Goal: Task Accomplishment & Management: Manage account settings

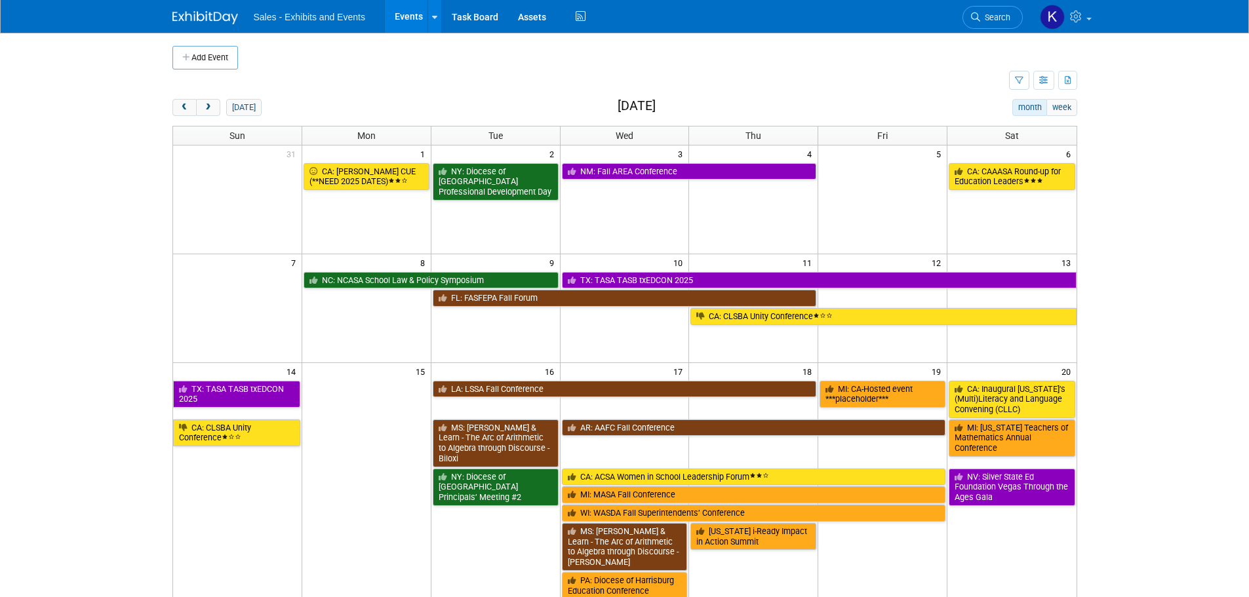
click at [1004, 10] on link "Search" at bounding box center [992, 17] width 60 height 23
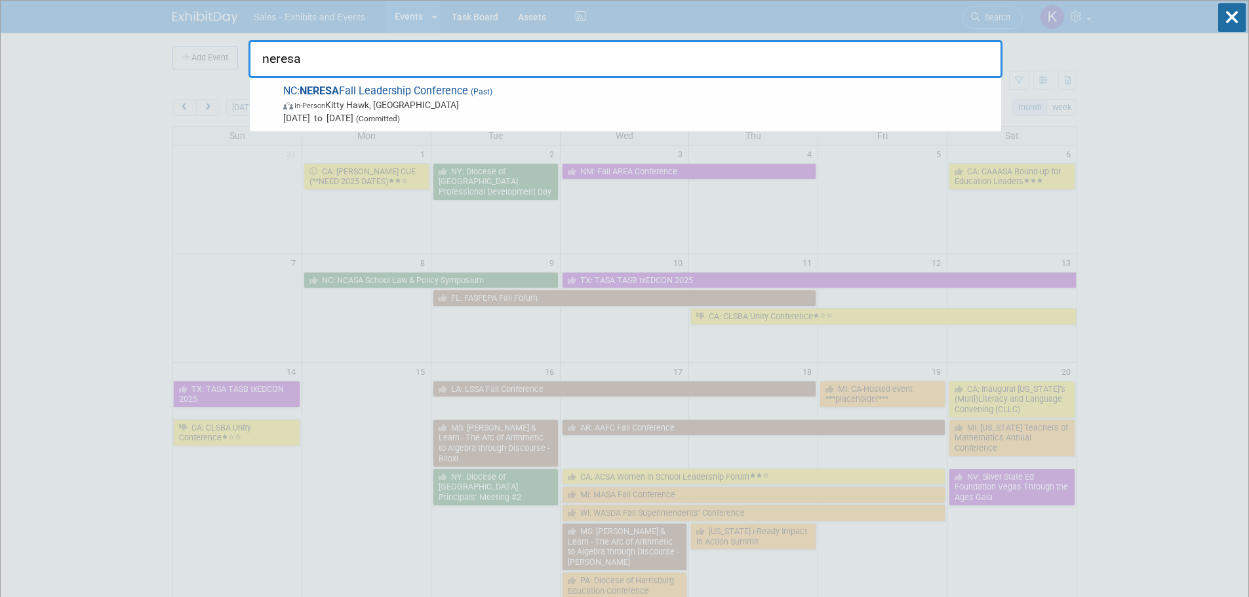
type input "neresa"
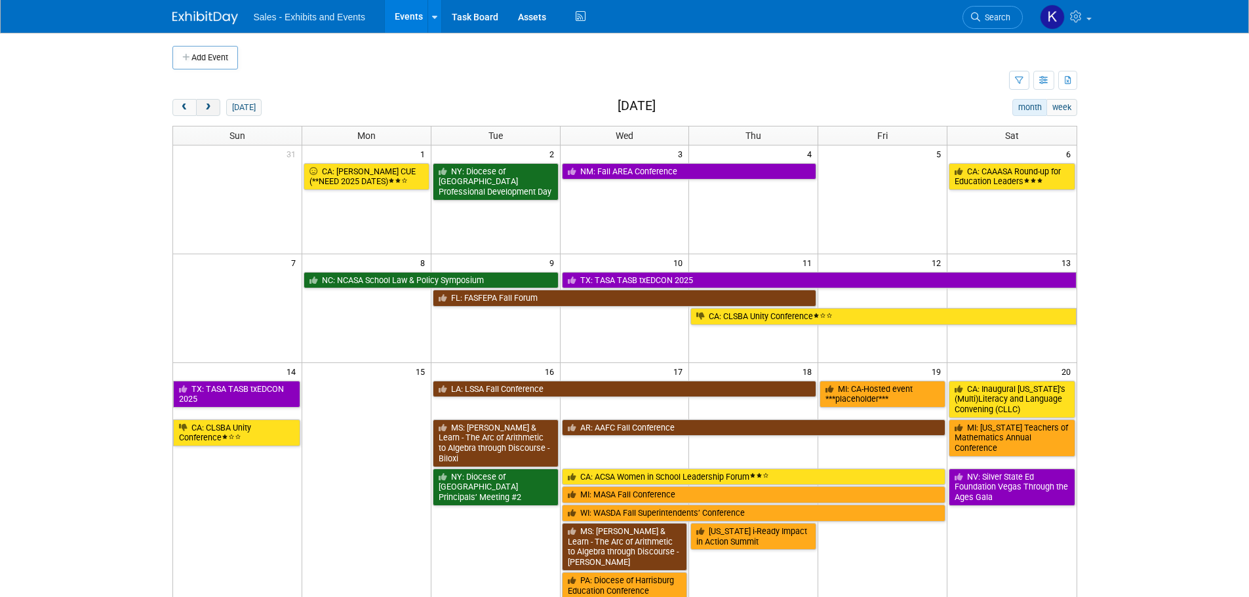
click at [204, 104] on span "next" at bounding box center [208, 108] width 10 height 9
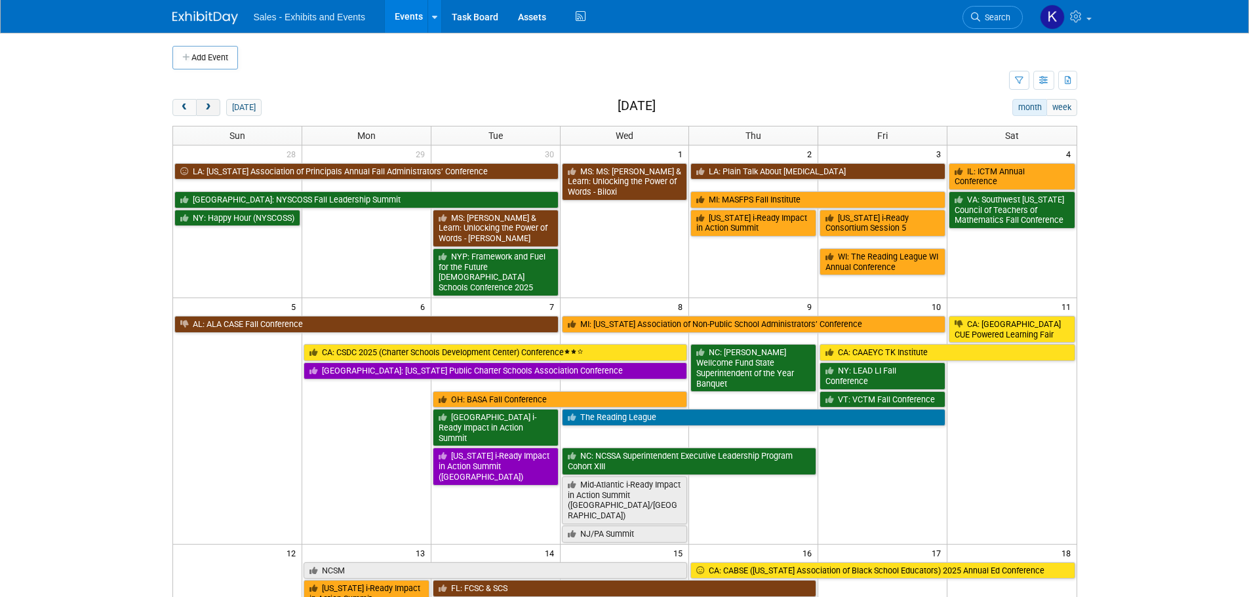
click at [207, 108] on span "next" at bounding box center [208, 108] width 10 height 9
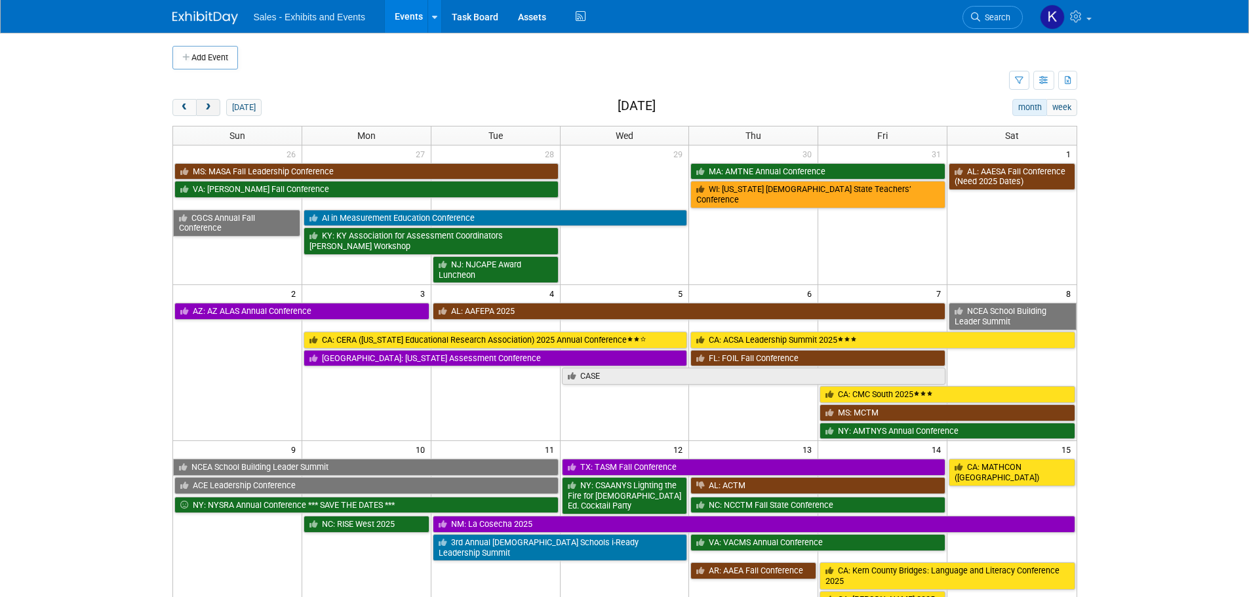
click at [208, 110] on span "next" at bounding box center [208, 108] width 10 height 9
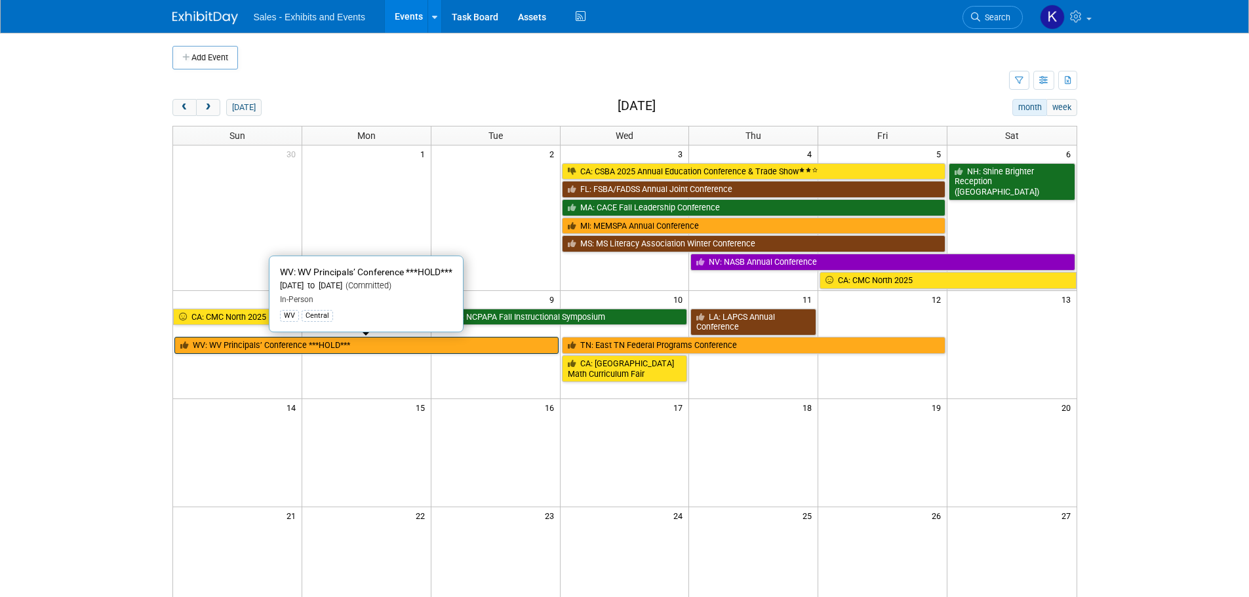
click at [322, 342] on link "WV: WV Principals’ Conference ***HOLD***" at bounding box center [366, 345] width 384 height 17
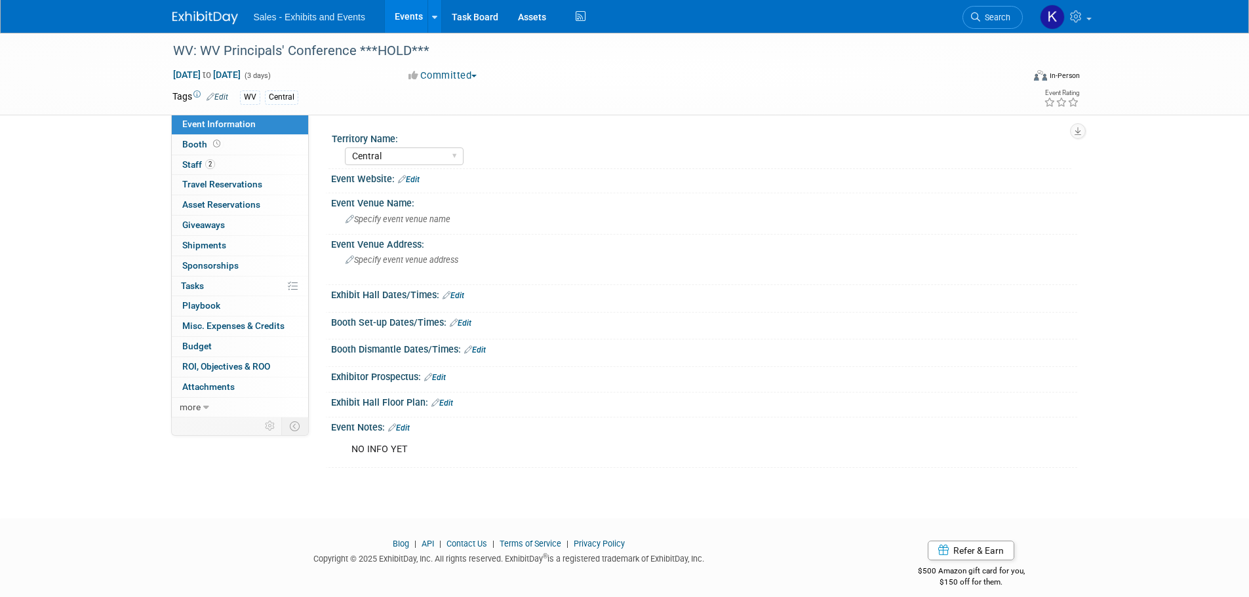
select select "Central"
click at [465, 51] on div "WV: WV Principals' Conference ***HOLD***" at bounding box center [585, 51] width 835 height 24
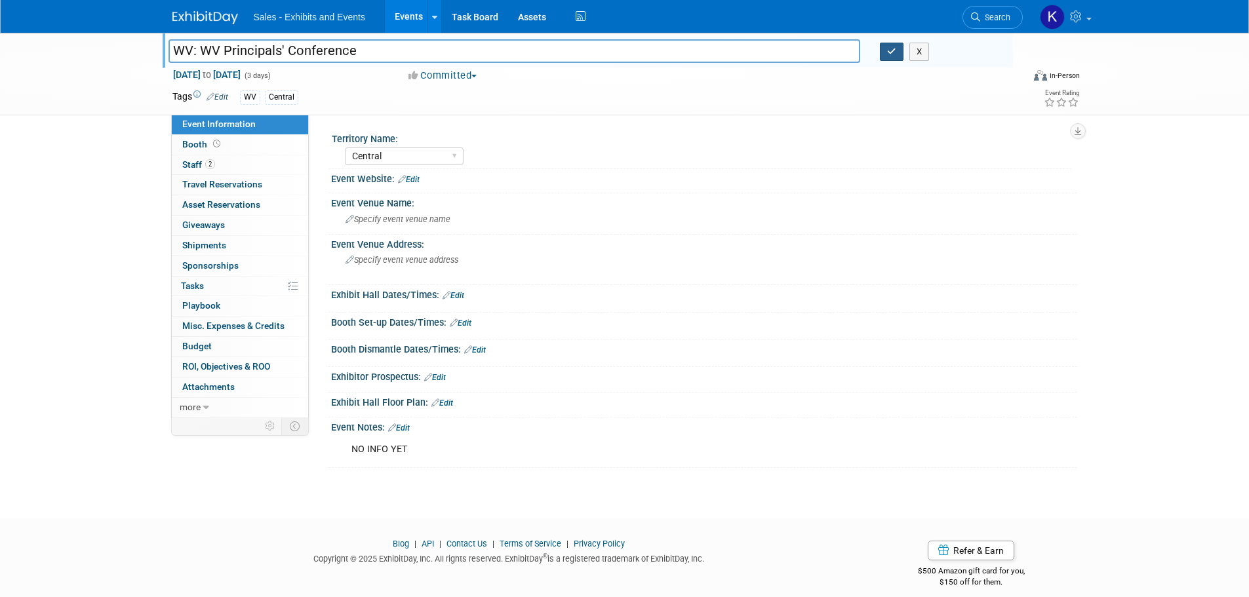
type input "WV: WV Principals' Conference"
click at [887, 49] on button "button" at bounding box center [892, 52] width 24 height 18
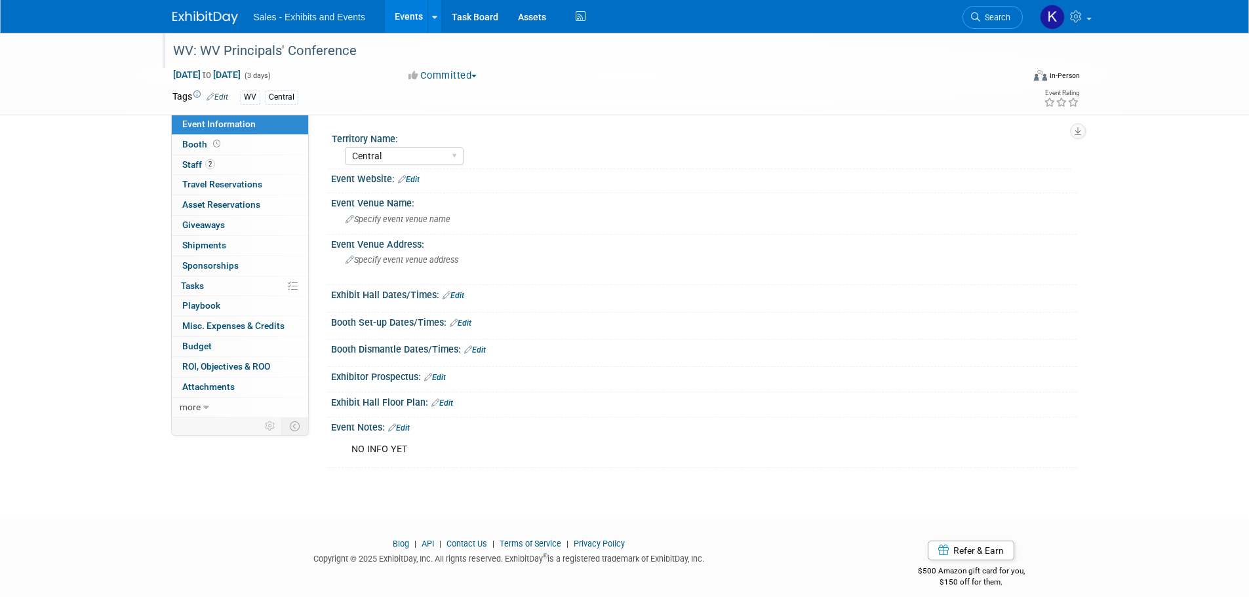
drag, startPoint x: 416, startPoint y: 180, endPoint x: 425, endPoint y: 189, distance: 13.5
click at [416, 180] on link "Edit" at bounding box center [409, 179] width 22 height 9
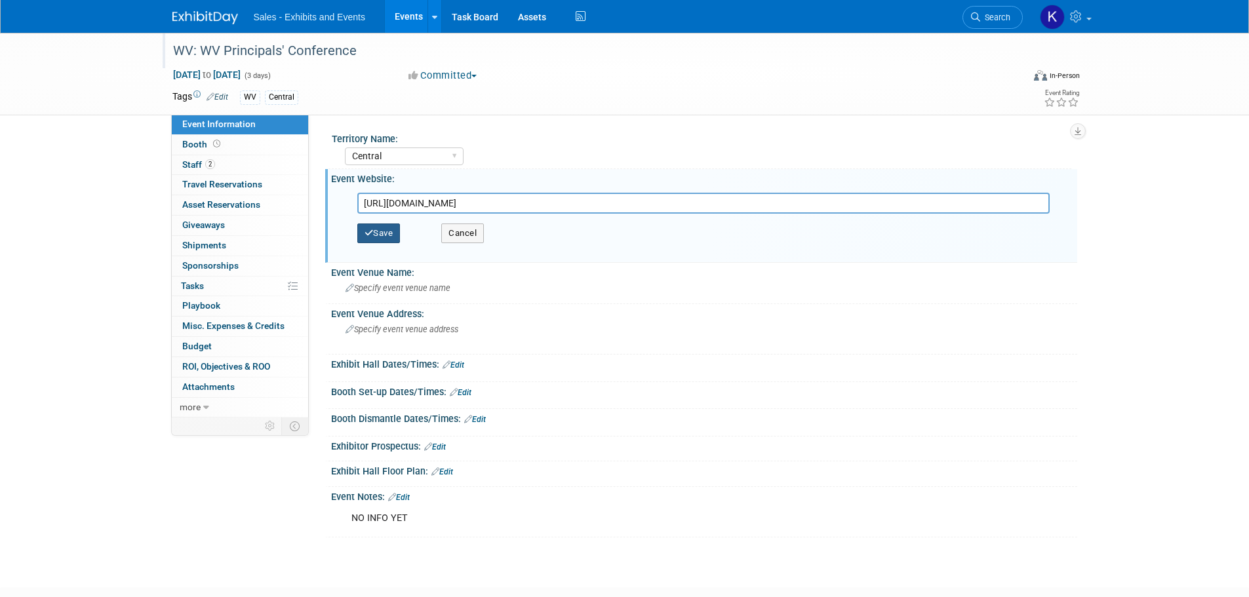
type input "https://wvprincipals.org/wvaemspwvassp-annual-conference/"
click at [378, 236] on button "Save" at bounding box center [378, 234] width 43 height 20
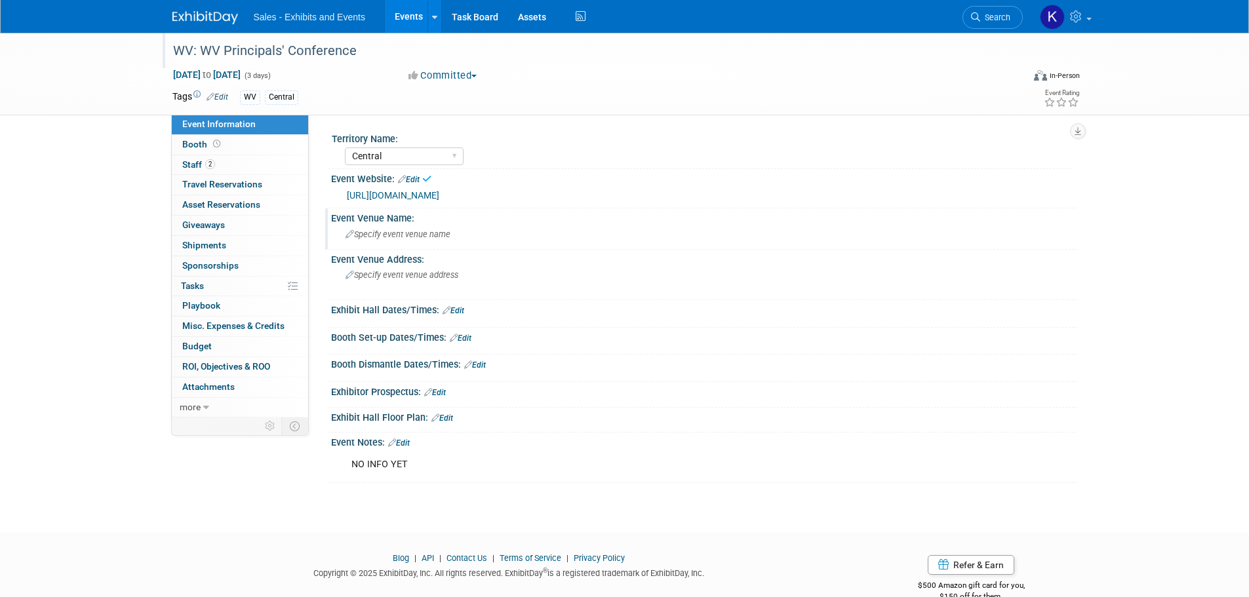
click at [424, 240] on div "Specify event venue name" at bounding box center [704, 234] width 726 height 20
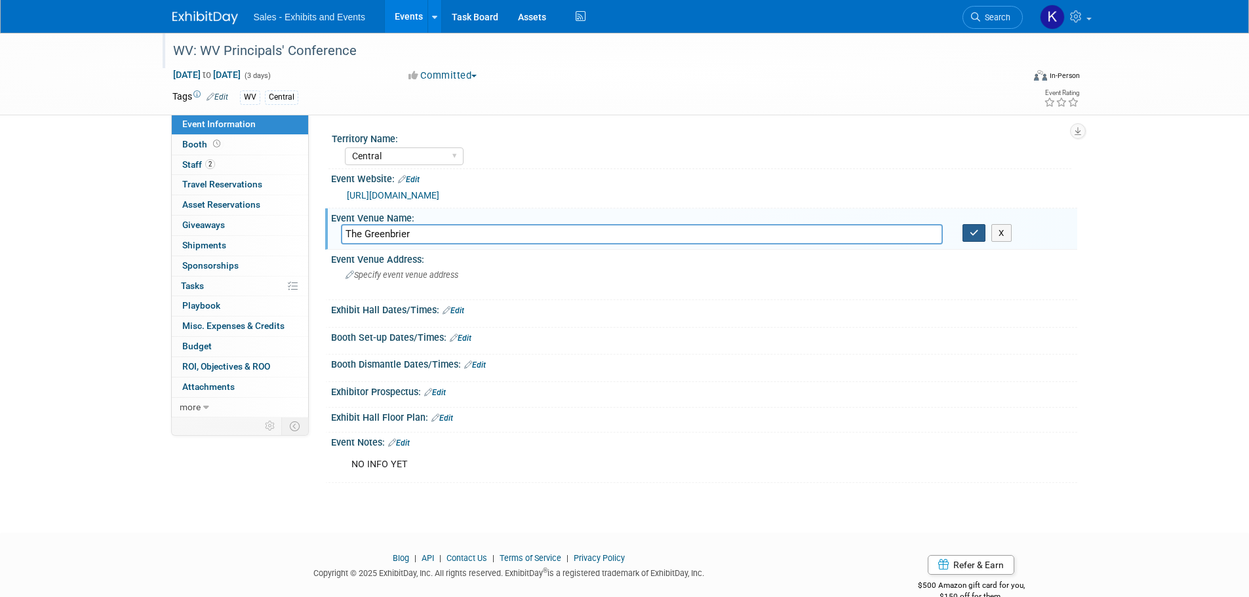
type input "The Greenbrier"
drag, startPoint x: 972, startPoint y: 229, endPoint x: 677, endPoint y: 253, distance: 296.0
click at [971, 229] on icon "button" at bounding box center [974, 233] width 9 height 9
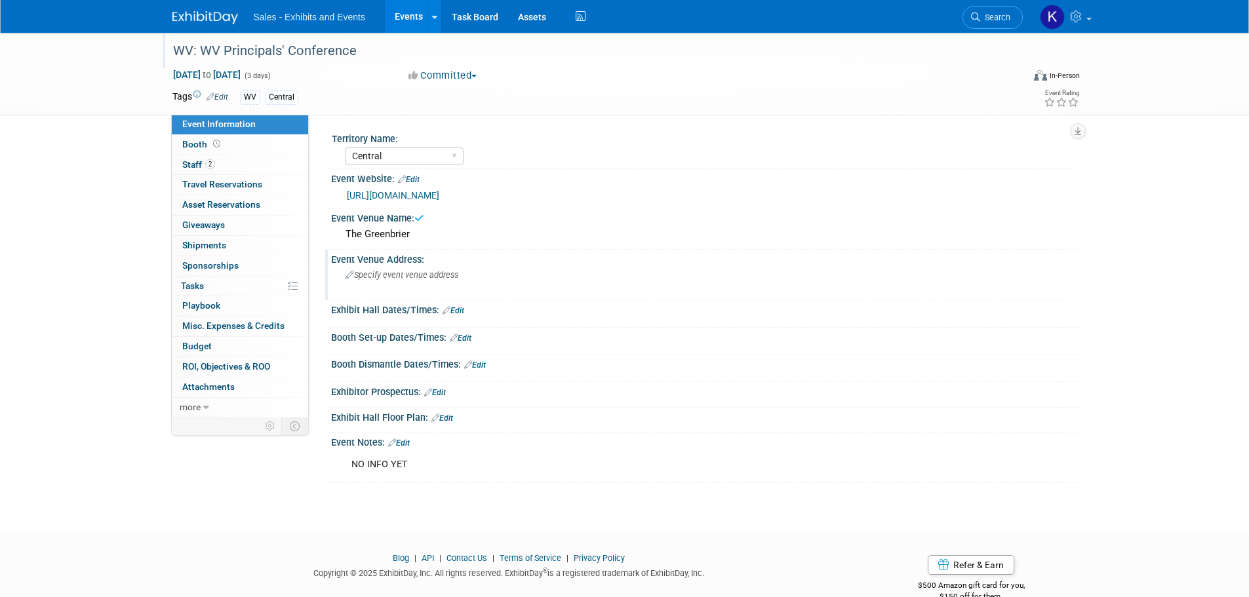
click at [427, 271] on span "Specify event venue address" at bounding box center [401, 275] width 113 height 10
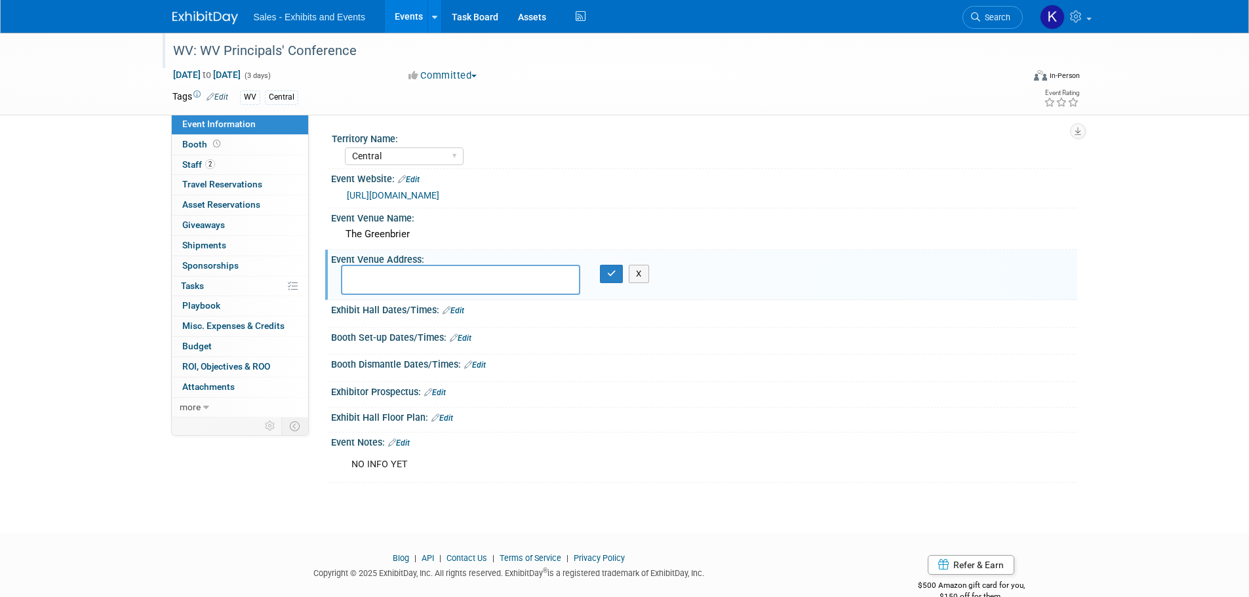
click at [393, 277] on textarea at bounding box center [460, 280] width 239 height 30
type textarea "101 Main St. West, White Sulphur Springs, WV 24986"
click at [610, 273] on icon "button" at bounding box center [611, 273] width 9 height 9
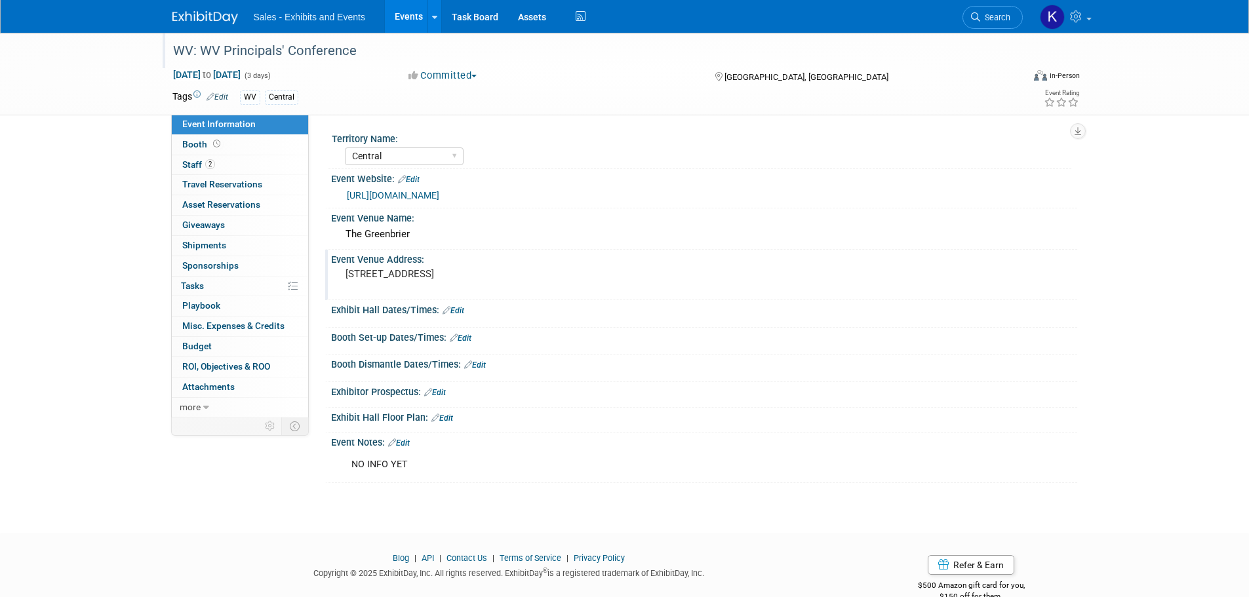
click at [457, 309] on link "Edit" at bounding box center [454, 310] width 22 height 9
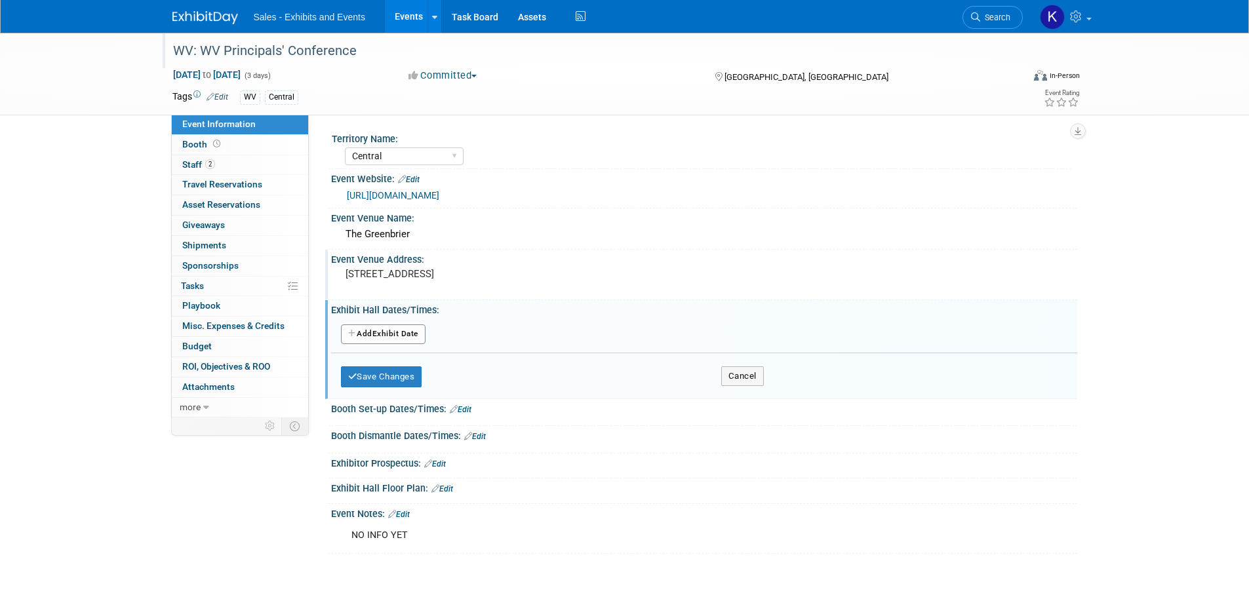
drag, startPoint x: 412, startPoint y: 340, endPoint x: 420, endPoint y: 345, distance: 9.5
click at [412, 340] on button "Add Another Exhibit Date" at bounding box center [383, 335] width 85 height 20
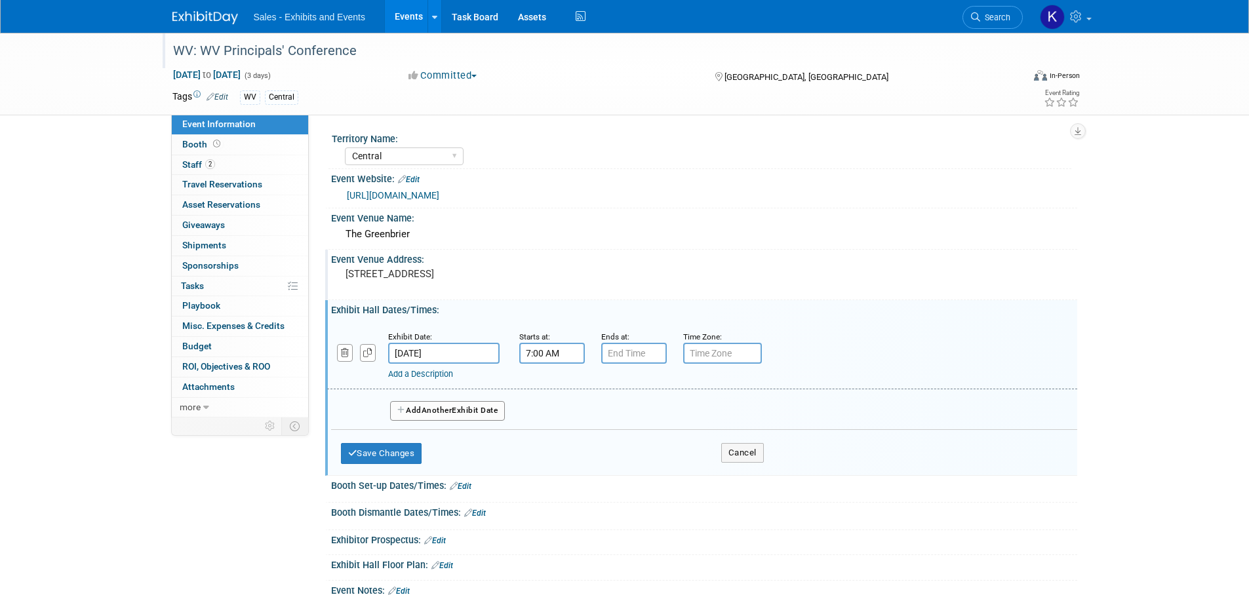
click at [554, 348] on input "7:00 AM" at bounding box center [552, 353] width 66 height 21
click at [552, 439] on span at bounding box center [549, 442] width 23 height 23
click at [551, 439] on span at bounding box center [549, 442] width 23 height 23
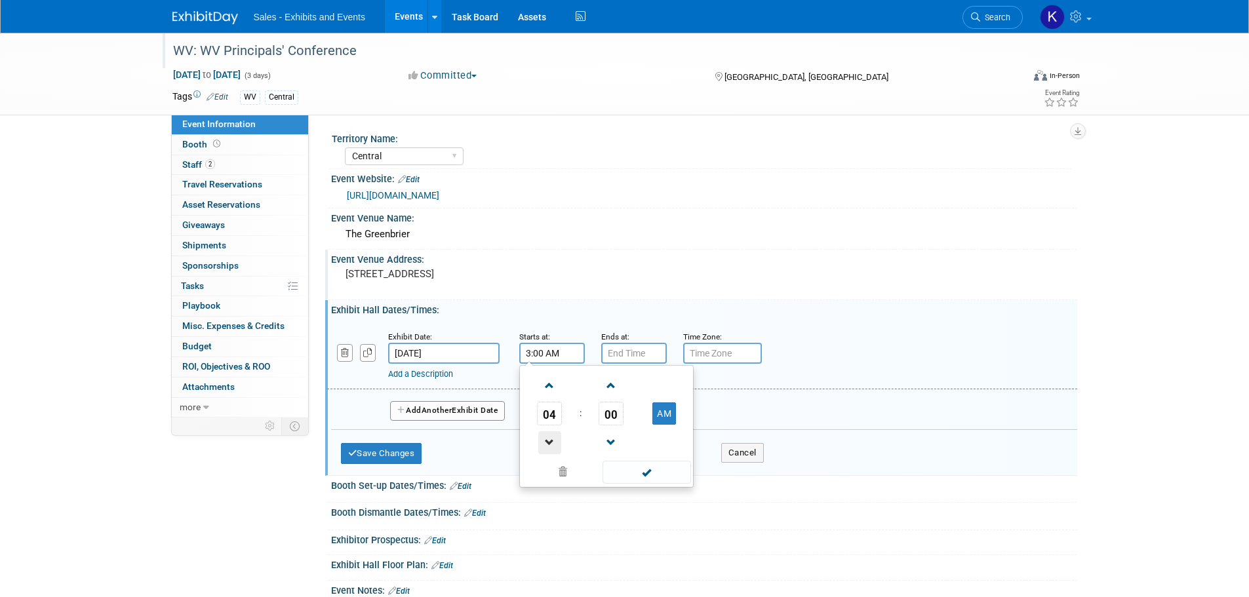
click at [551, 440] on span at bounding box center [549, 442] width 23 height 23
drag, startPoint x: 551, startPoint y: 440, endPoint x: 614, endPoint y: 435, distance: 63.1
click at [552, 440] on span at bounding box center [549, 442] width 23 height 23
click at [679, 419] on td "AM" at bounding box center [665, 414] width 52 height 24
drag, startPoint x: 673, startPoint y: 413, endPoint x: 674, endPoint y: 421, distance: 8.0
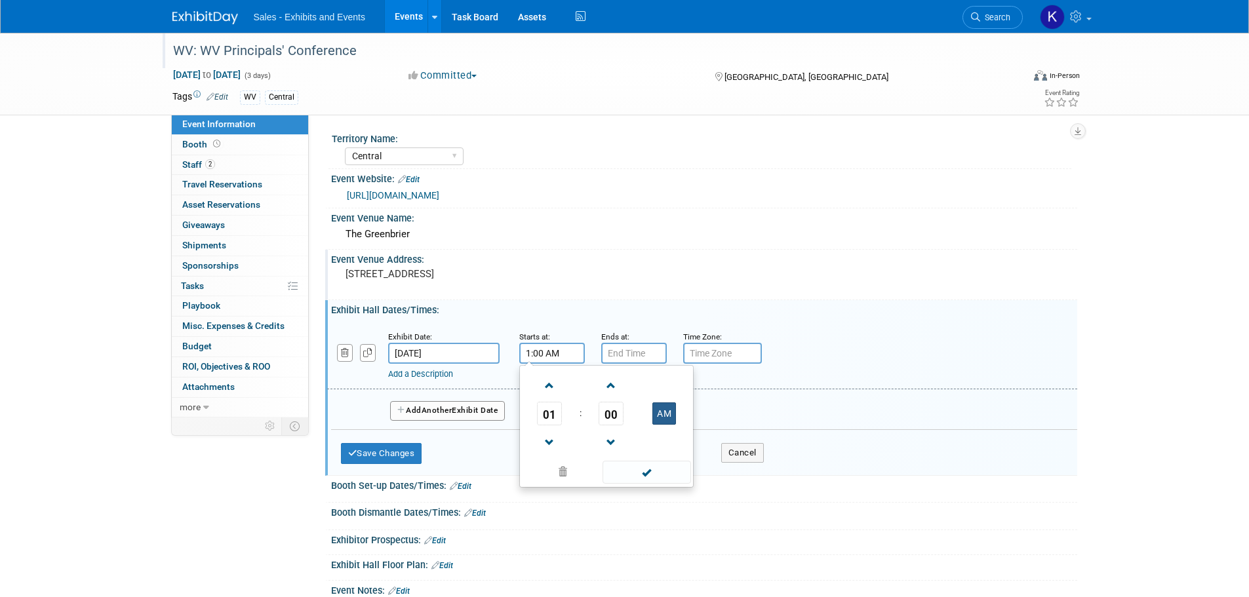
click at [673, 414] on button "AM" at bounding box center [664, 414] width 24 height 22
type input "1:00 PM"
click at [641, 355] on input "7:00 PM" at bounding box center [634, 353] width 66 height 21
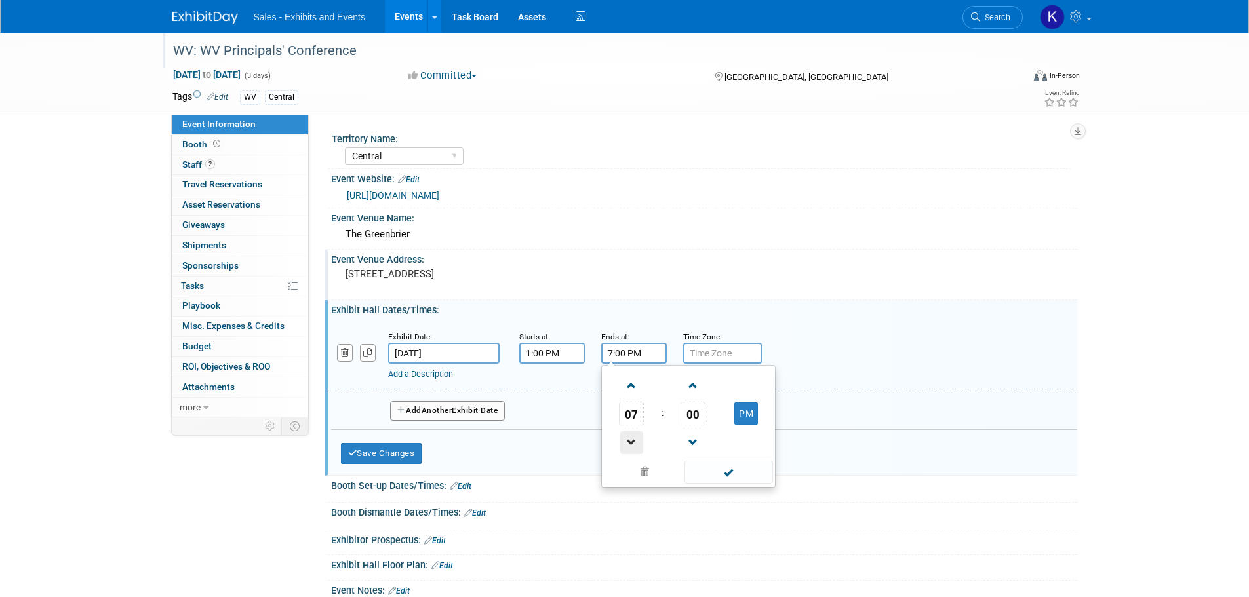
click at [629, 443] on span at bounding box center [631, 442] width 23 height 23
type input "6:00 PM"
click at [713, 475] on span at bounding box center [728, 472] width 89 height 23
drag, startPoint x: 487, startPoint y: 408, endPoint x: 515, endPoint y: 415, distance: 29.1
click at [488, 409] on button "Add Another Exhibit Date" at bounding box center [447, 411] width 115 height 20
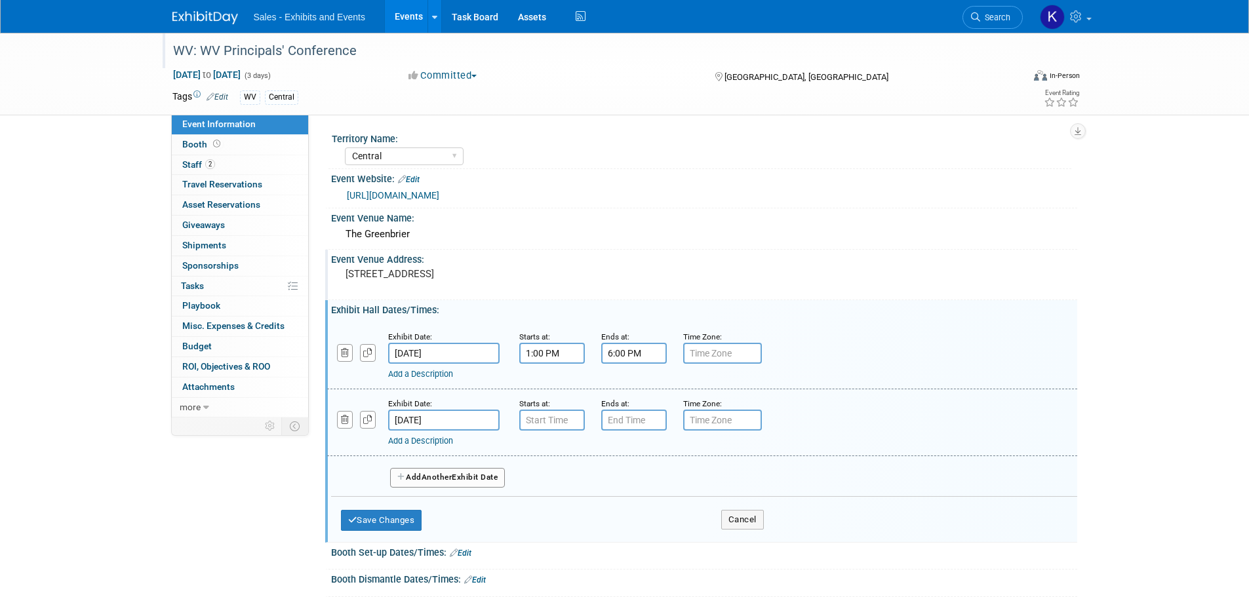
click at [466, 351] on input "Dec 7, 2025" at bounding box center [443, 353] width 111 height 21
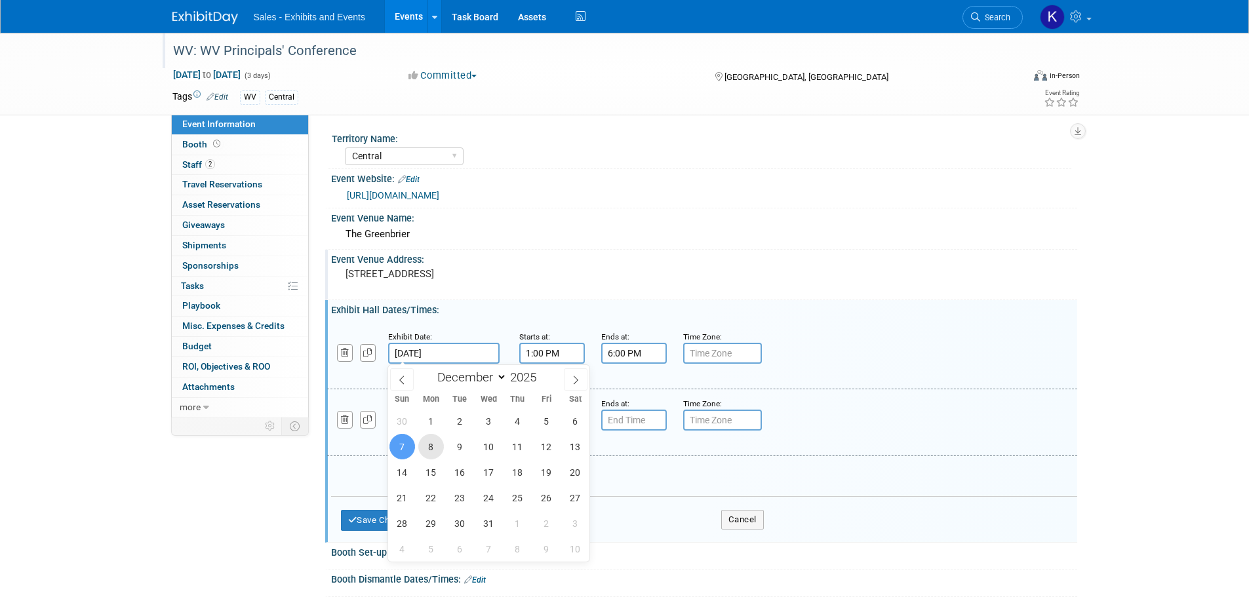
click at [437, 448] on span "8" at bounding box center [431, 447] width 26 height 26
type input "Dec 8, 2025"
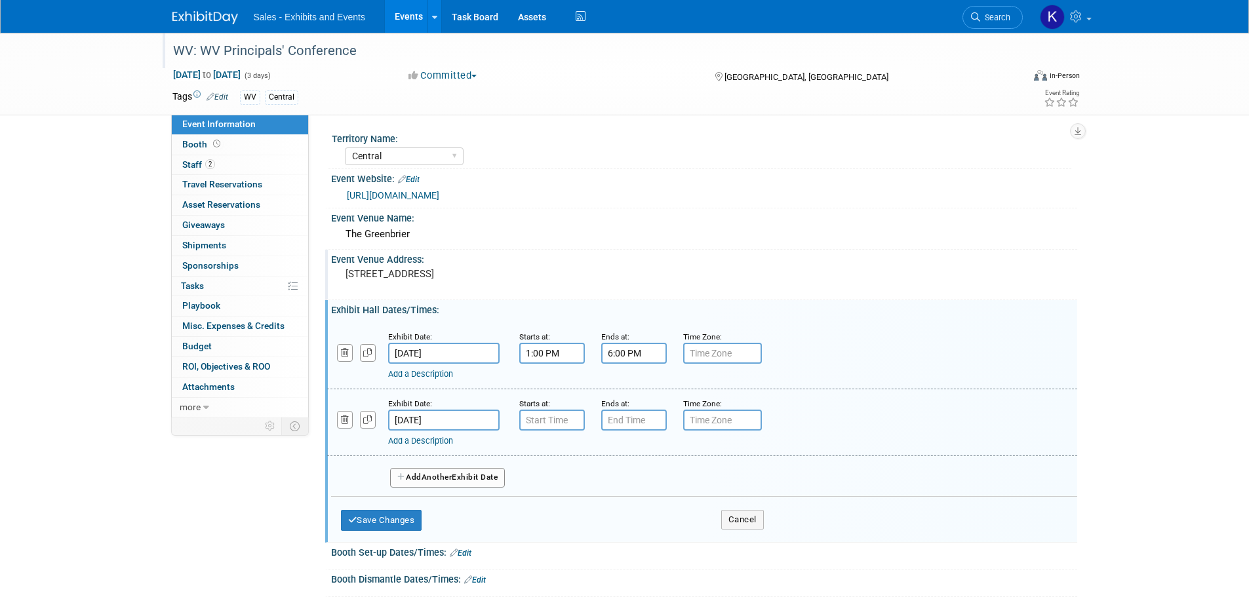
click at [554, 356] on input "1:00 PM" at bounding box center [552, 353] width 66 height 21
click at [546, 383] on span at bounding box center [549, 385] width 23 height 23
click at [547, 383] on span at bounding box center [549, 385] width 23 height 23
click at [549, 441] on span at bounding box center [549, 442] width 23 height 23
click at [548, 441] on span at bounding box center [549, 442] width 23 height 23
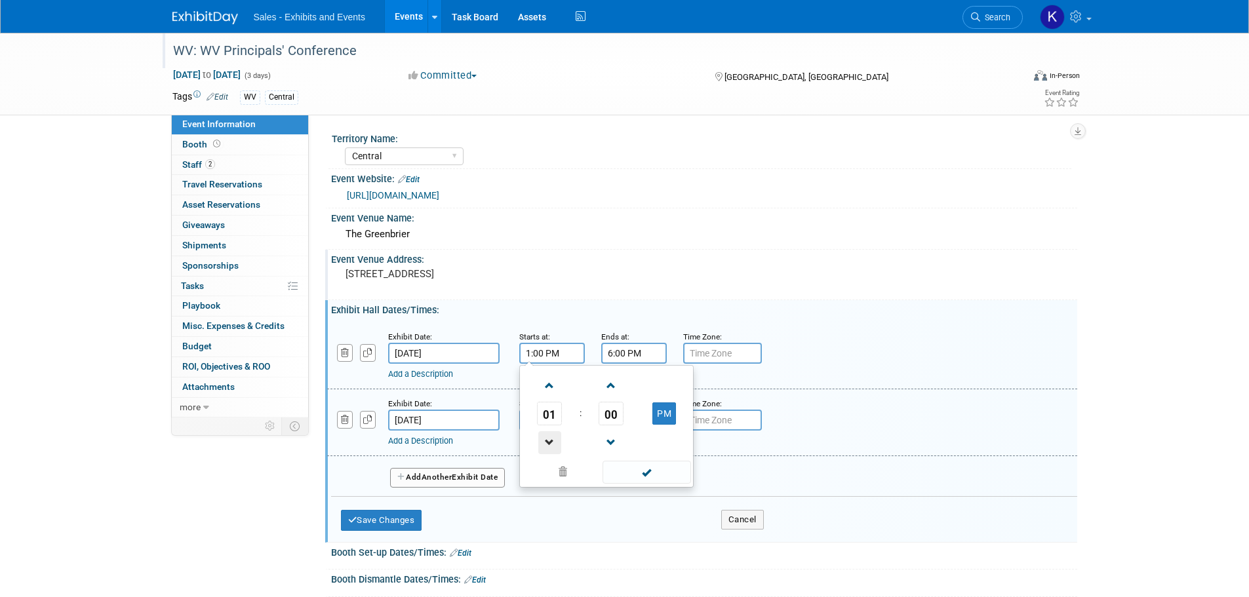
click at [548, 440] on span at bounding box center [549, 442] width 23 height 23
click at [549, 439] on span at bounding box center [549, 442] width 23 height 23
click at [549, 438] on span at bounding box center [549, 442] width 23 height 23
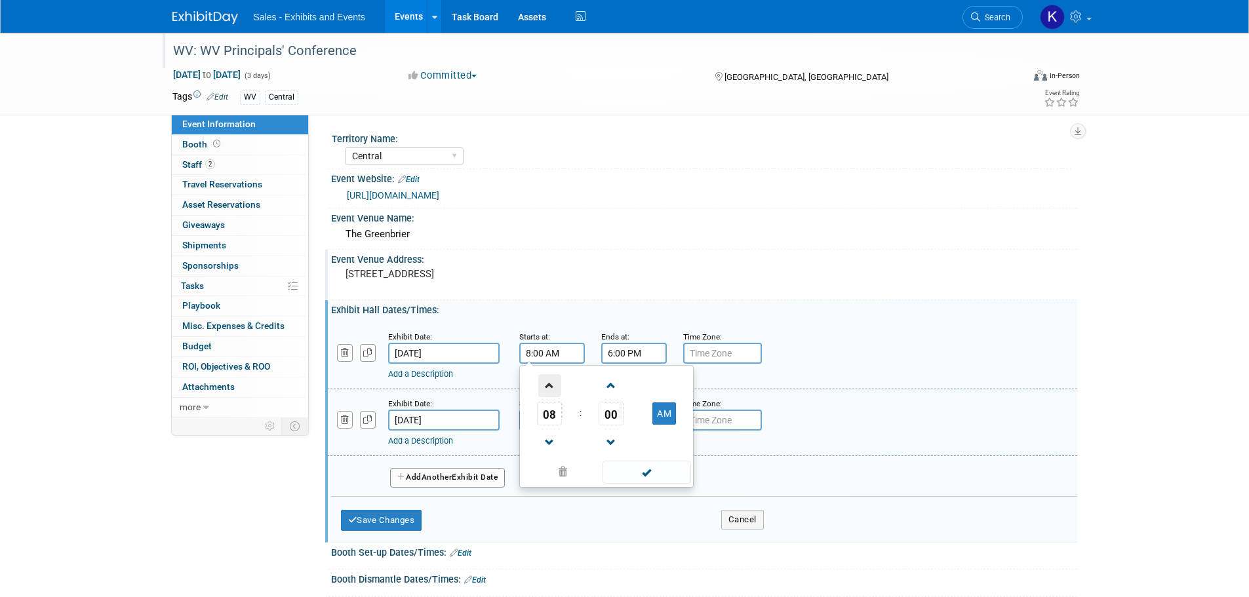
drag, startPoint x: 554, startPoint y: 384, endPoint x: 578, endPoint y: 407, distance: 33.8
click at [555, 384] on span at bounding box center [549, 385] width 23 height 23
type input "9:00 AM"
drag, startPoint x: 648, startPoint y: 469, endPoint x: 643, endPoint y: 425, distance: 44.2
click at [647, 468] on span at bounding box center [646, 472] width 89 height 23
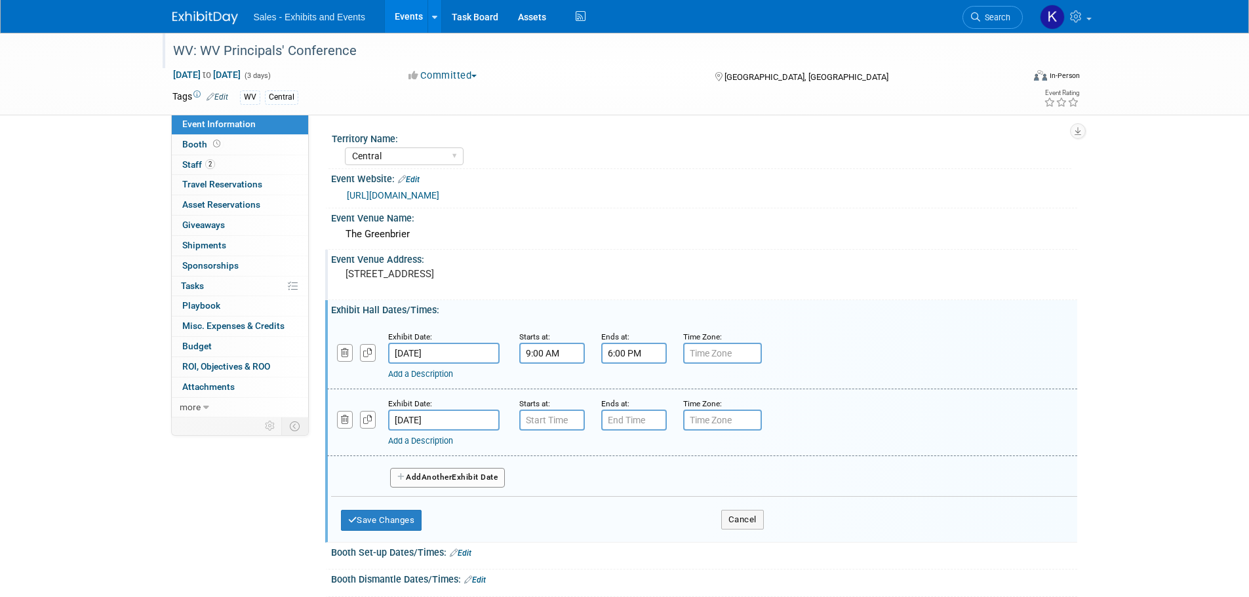
click at [635, 353] on input "6:00 PM" at bounding box center [634, 353] width 66 height 21
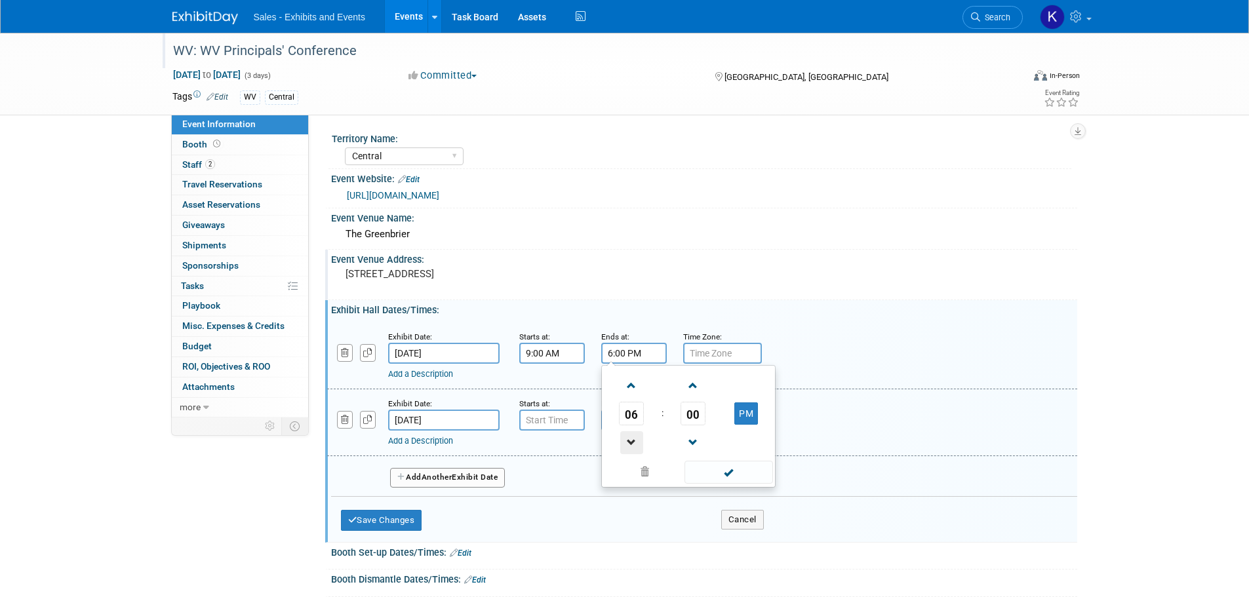
click at [630, 443] on span at bounding box center [631, 442] width 23 height 23
click at [631, 443] on span at bounding box center [631, 442] width 23 height 23
type input "4:00 PM"
click at [728, 479] on span at bounding box center [728, 472] width 89 height 23
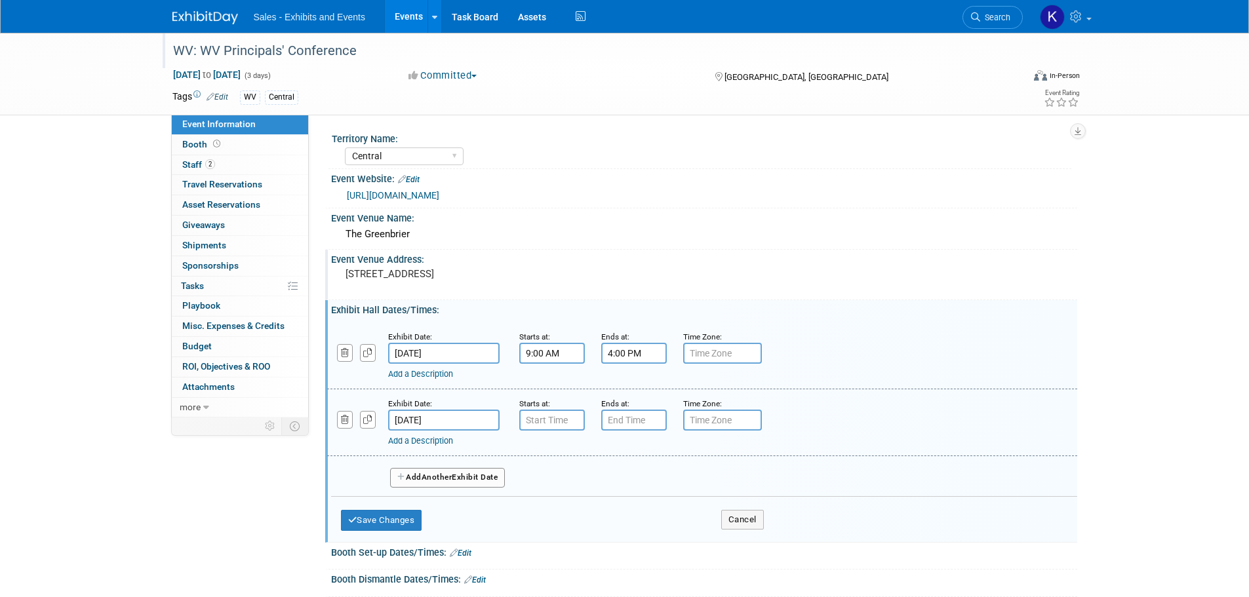
click at [469, 414] on input "Dec 8, 2025" at bounding box center [443, 420] width 111 height 21
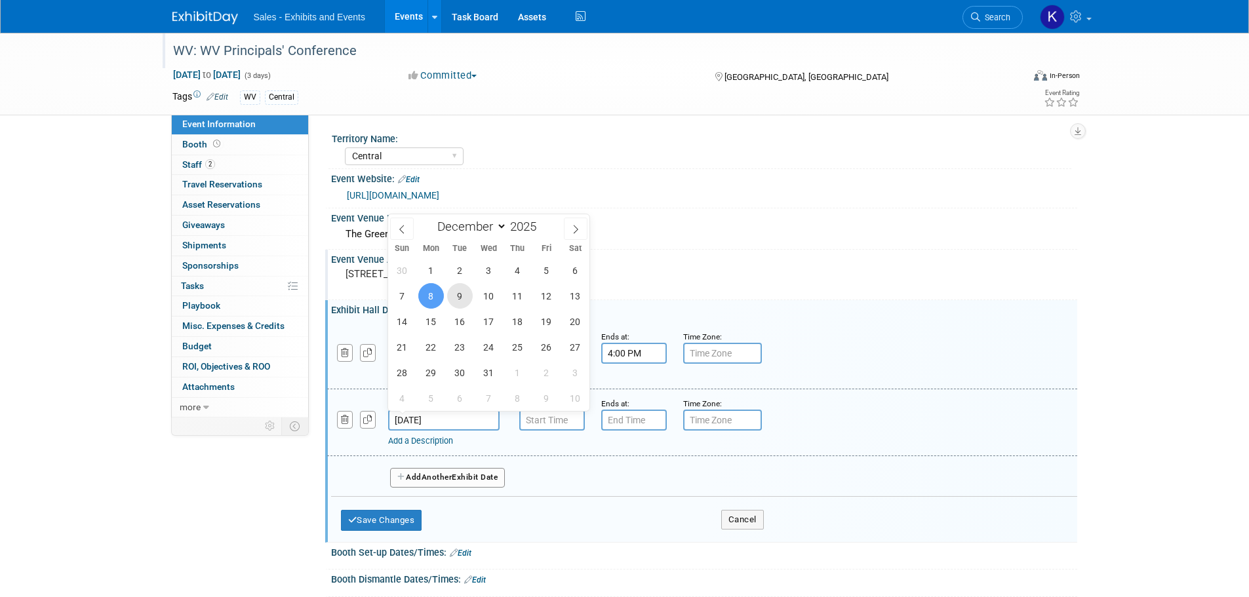
drag, startPoint x: 461, startPoint y: 297, endPoint x: 471, endPoint y: 303, distance: 12.0
click at [462, 297] on span "9" at bounding box center [460, 296] width 26 height 26
type input "Dec 9, 2025"
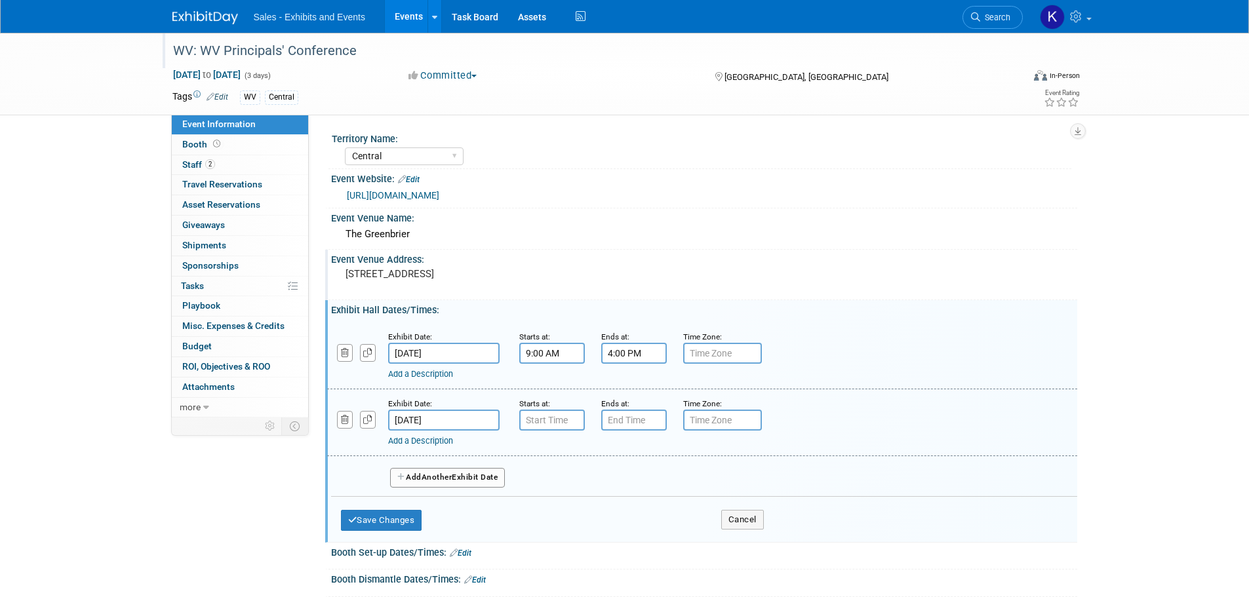
type input "7:00 AM"
click at [548, 424] on input "7:00 AM" at bounding box center [552, 420] width 66 height 21
drag, startPoint x: 623, startPoint y: 413, endPoint x: 628, endPoint y: 419, distance: 7.9
click at [624, 413] on input "7:00 PM" at bounding box center [634, 420] width 66 height 21
click at [633, 455] on span at bounding box center [631, 452] width 23 height 23
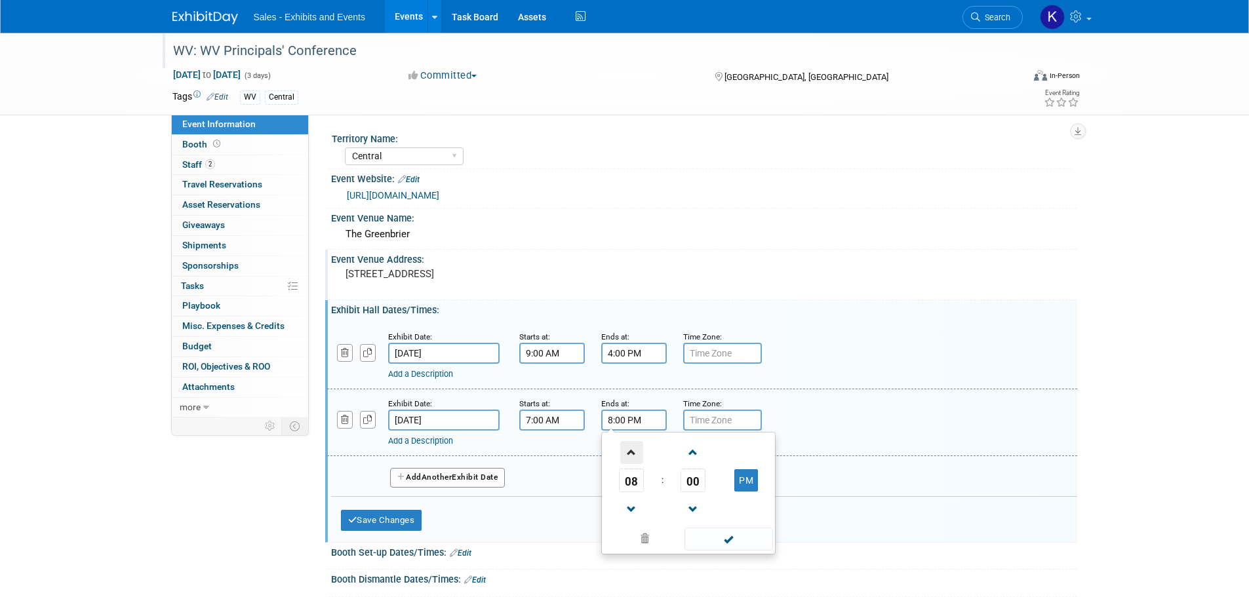
click at [632, 455] on span at bounding box center [631, 452] width 23 height 23
drag, startPoint x: 632, startPoint y: 455, endPoint x: 702, endPoint y: 492, distance: 79.5
click at [633, 455] on span at bounding box center [631, 452] width 23 height 23
click at [635, 454] on span at bounding box center [631, 452] width 23 height 23
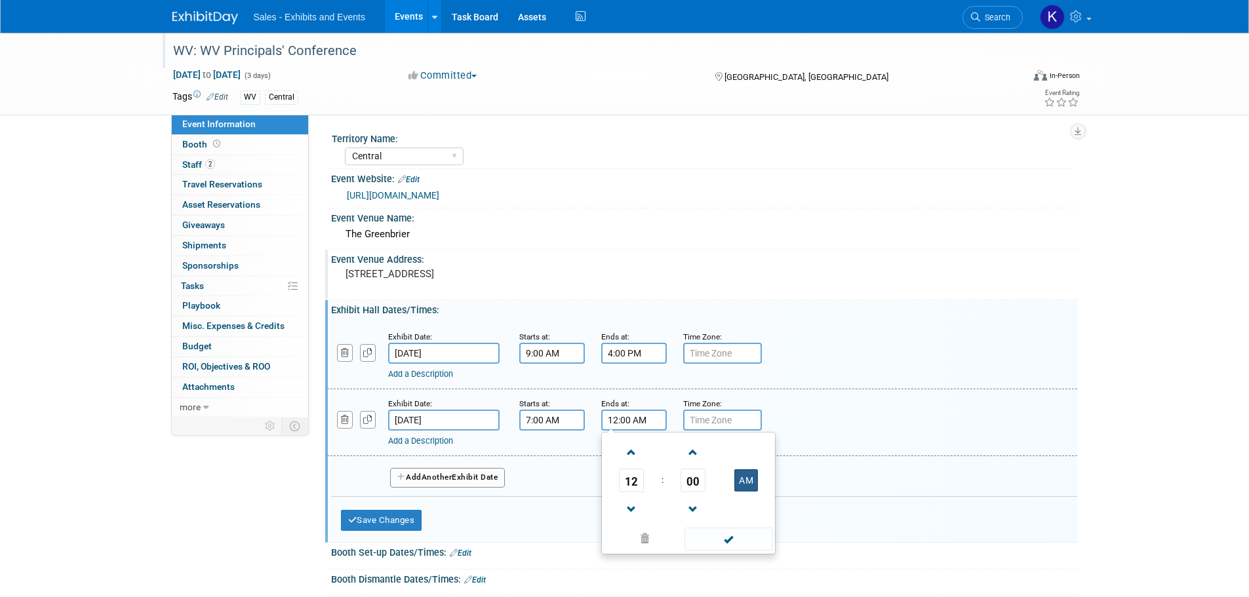
drag, startPoint x: 749, startPoint y: 481, endPoint x: 751, endPoint y: 490, distance: 10.0
click at [749, 481] on button "AM" at bounding box center [746, 480] width 24 height 22
type input "12:00 PM"
click at [731, 540] on span at bounding box center [728, 539] width 89 height 23
click at [412, 519] on button "Save Changes" at bounding box center [381, 520] width 81 height 21
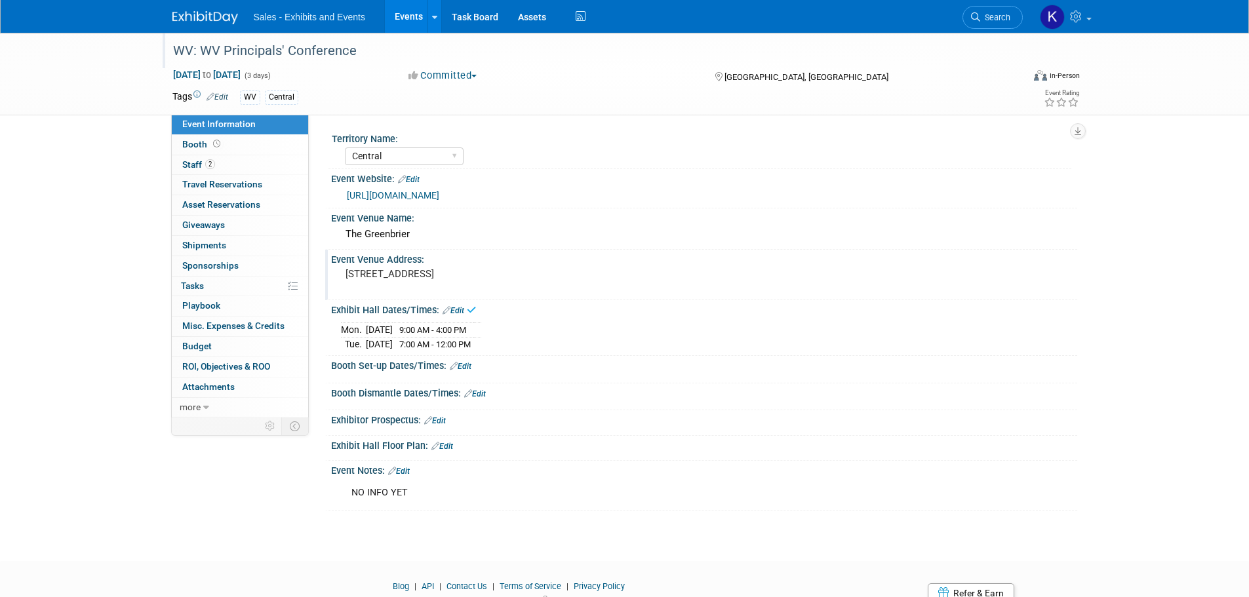
click at [469, 365] on link "Edit" at bounding box center [461, 366] width 22 height 9
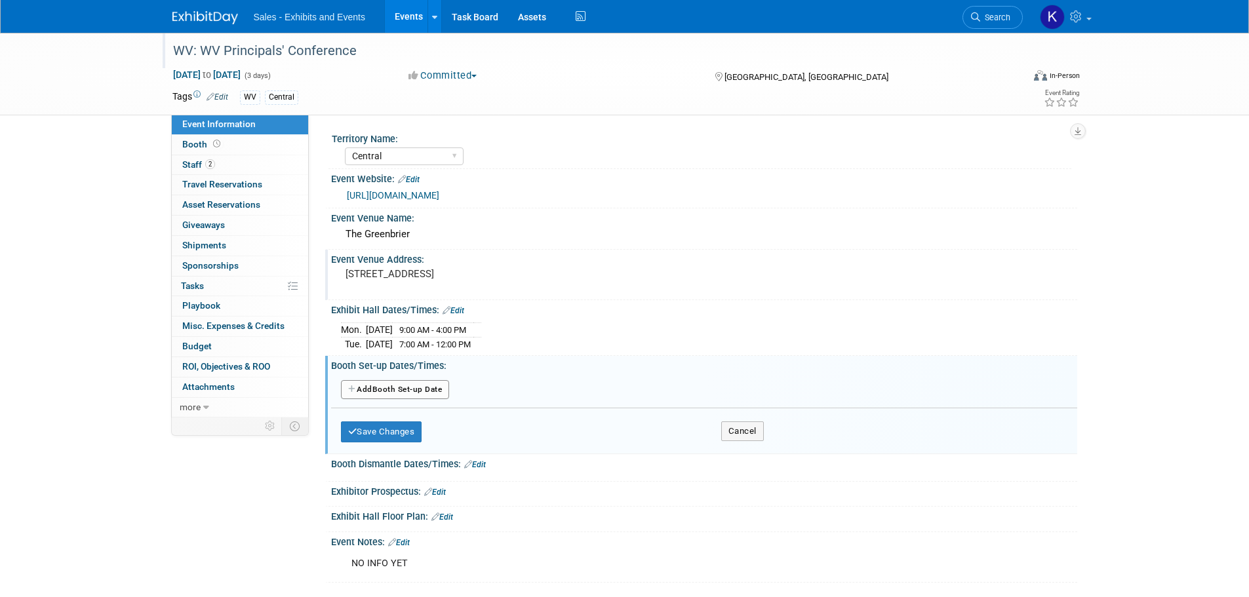
click at [436, 388] on button "Add Another Booth Set-up Date" at bounding box center [395, 390] width 109 height 20
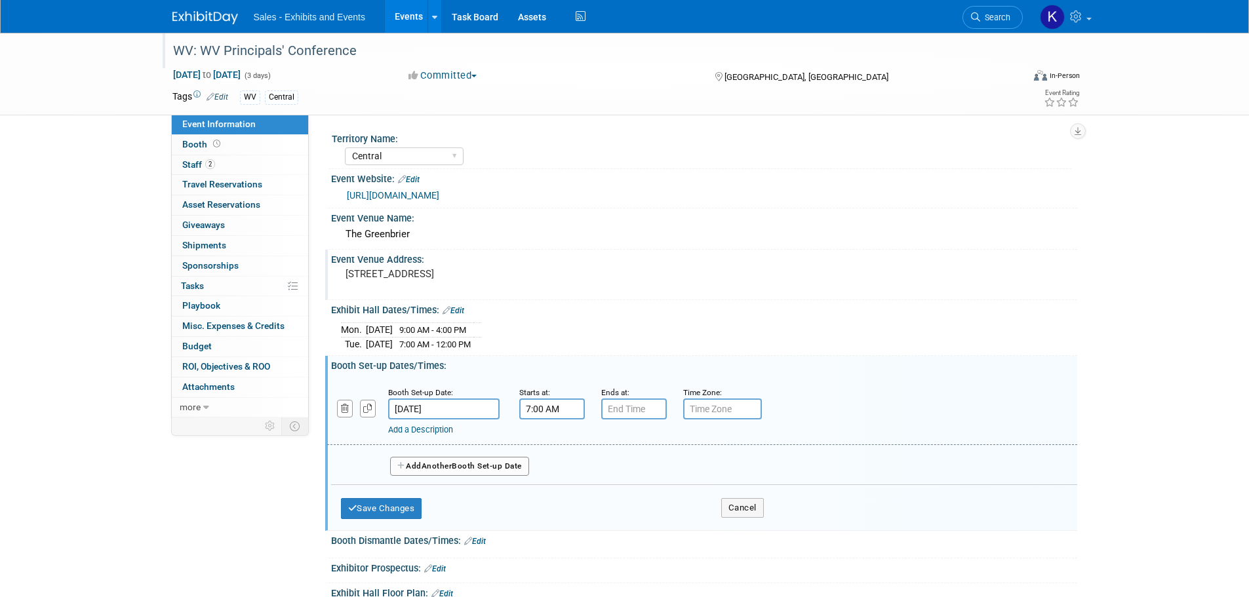
click at [540, 408] on input "7:00 AM" at bounding box center [552, 409] width 66 height 21
click at [549, 437] on span at bounding box center [549, 441] width 23 height 23
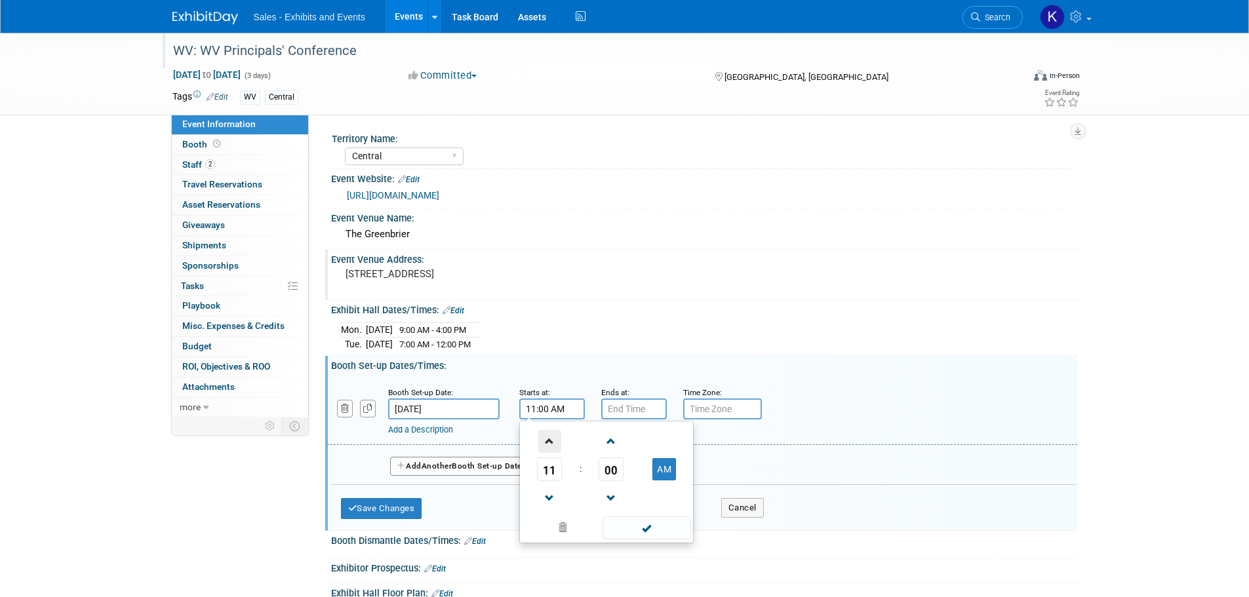
click at [549, 437] on span at bounding box center [549, 441] width 23 height 23
type input "1:00 PM"
click at [642, 526] on span at bounding box center [646, 528] width 89 height 23
click at [625, 411] on input "7:00 PM" at bounding box center [634, 409] width 66 height 21
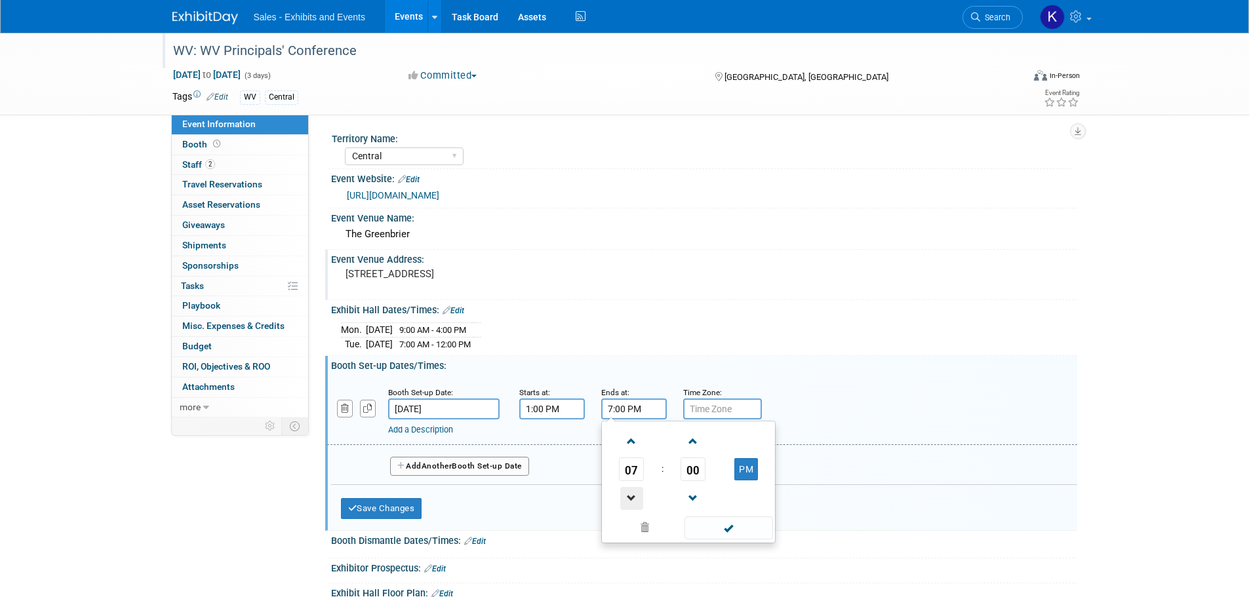
click at [633, 496] on span at bounding box center [631, 498] width 23 height 23
type input "6:00 PM"
click at [734, 529] on span at bounding box center [728, 528] width 89 height 23
click at [490, 467] on button "Add Another Booth Set-up Date" at bounding box center [459, 467] width 139 height 20
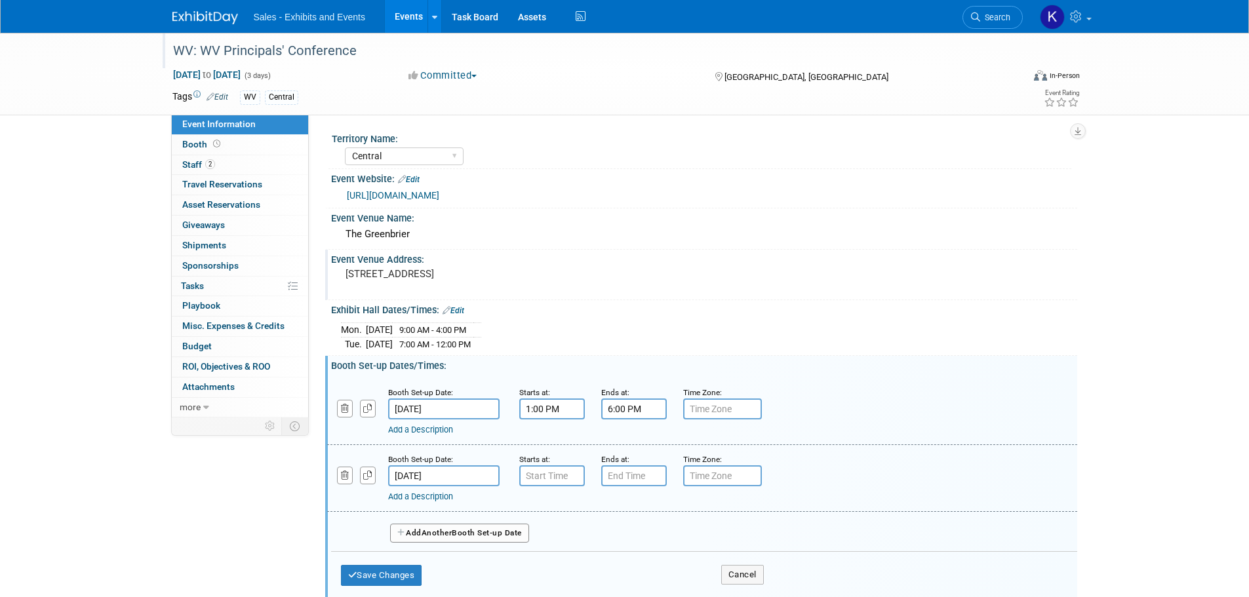
type input "7:00 AM"
click at [561, 477] on input "7:00 AM" at bounding box center [552, 475] width 66 height 21
drag, startPoint x: 621, startPoint y: 473, endPoint x: 639, endPoint y: 479, distance: 18.9
click at [621, 474] on input "7:00 PM" at bounding box center [634, 475] width 66 height 21
drag, startPoint x: 631, startPoint y: 511, endPoint x: 681, endPoint y: 538, distance: 56.3
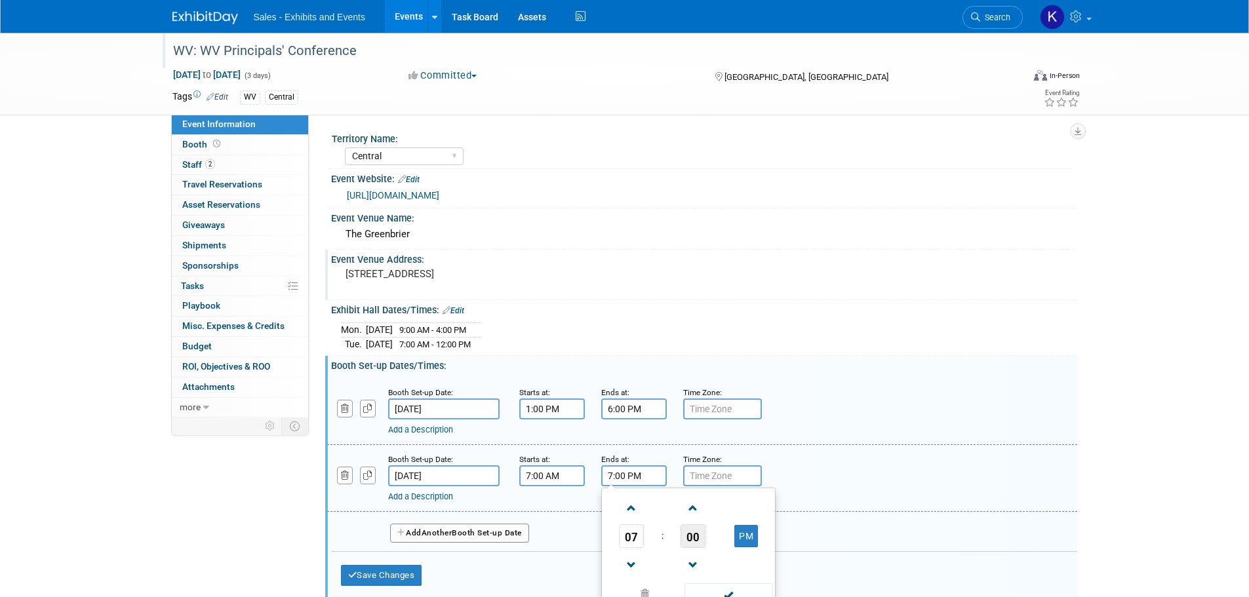
click at [633, 512] on span at bounding box center [631, 508] width 23 height 23
click at [695, 542] on span "00" at bounding box center [692, 536] width 25 height 24
click at [707, 543] on td "30" at bounding box center [709, 543] width 42 height 35
drag, startPoint x: 758, startPoint y: 539, endPoint x: 765, endPoint y: 554, distance: 16.7
click at [758, 540] on button "PM" at bounding box center [746, 536] width 24 height 22
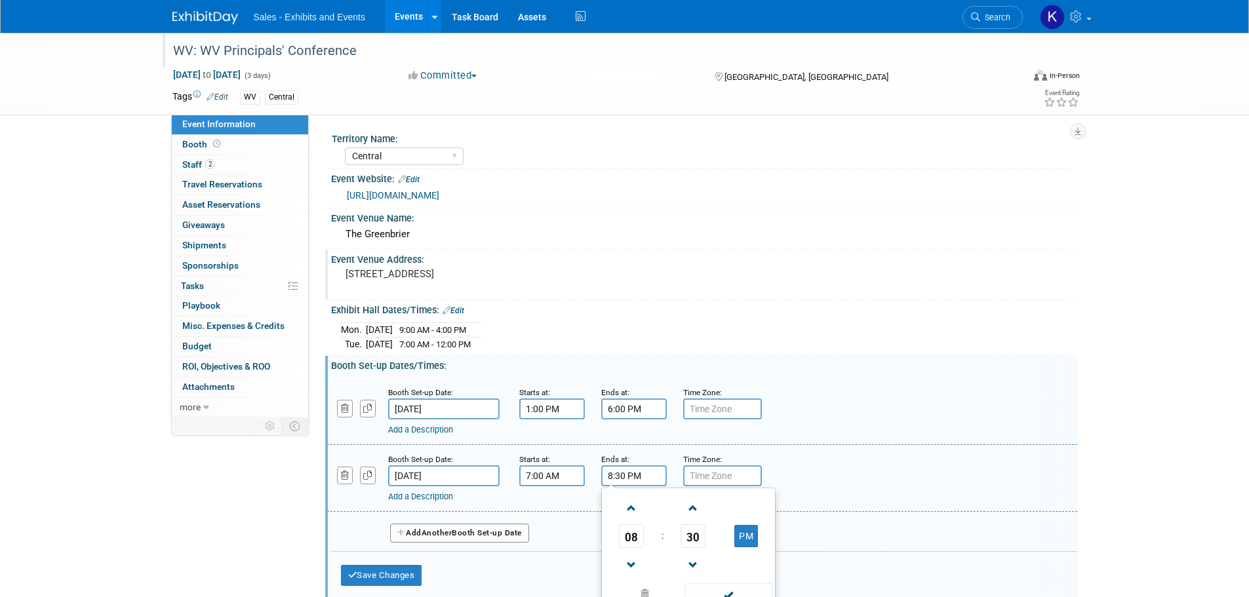
type input "8:30 AM"
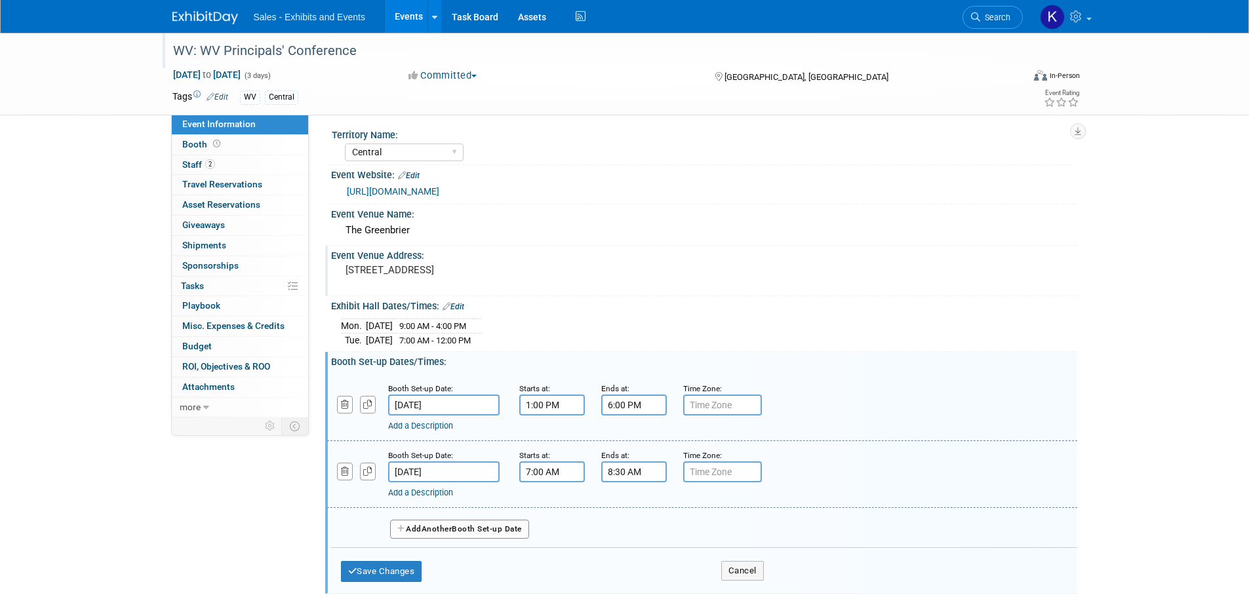
scroll to position [66, 0]
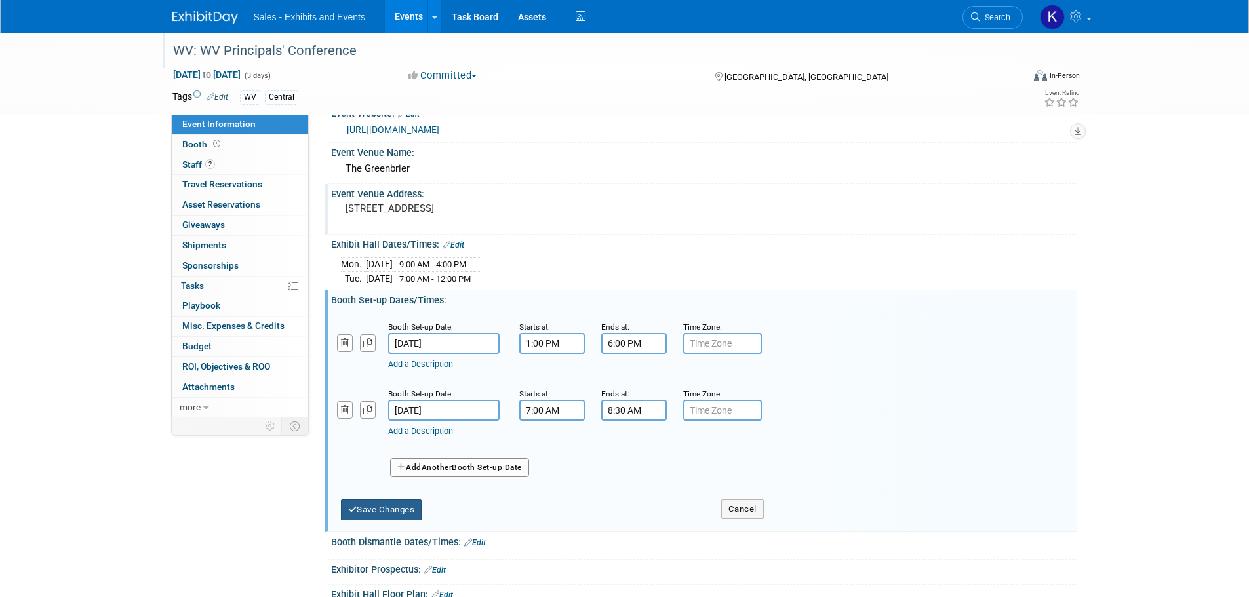
click at [413, 513] on button "Save Changes" at bounding box center [381, 510] width 81 height 21
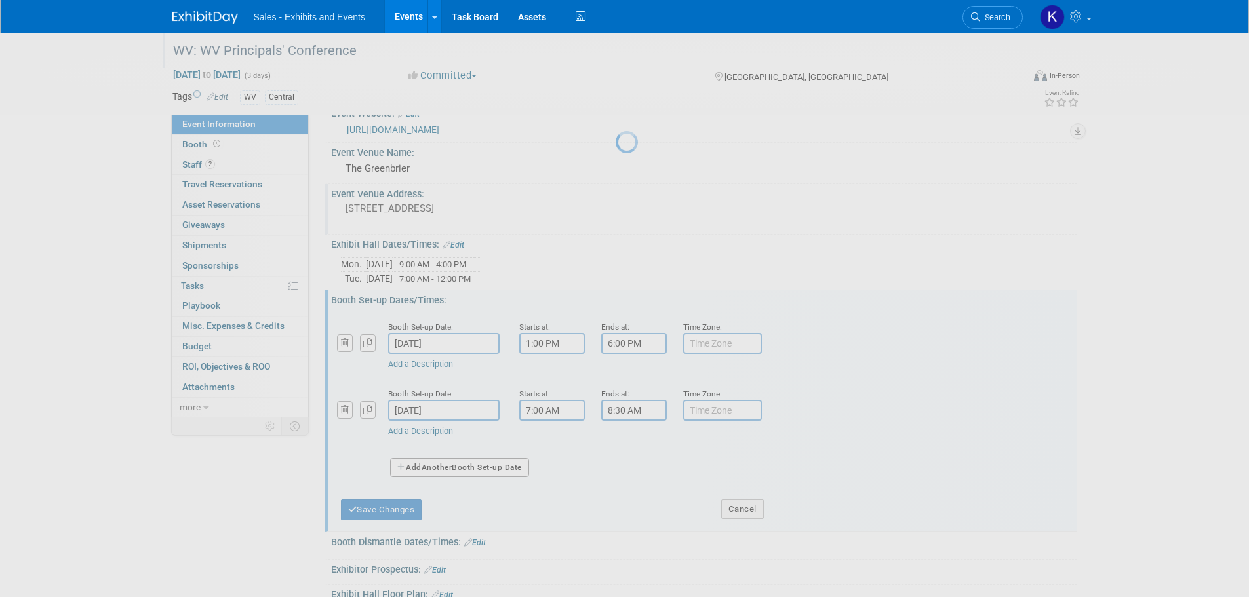
scroll to position [51, 0]
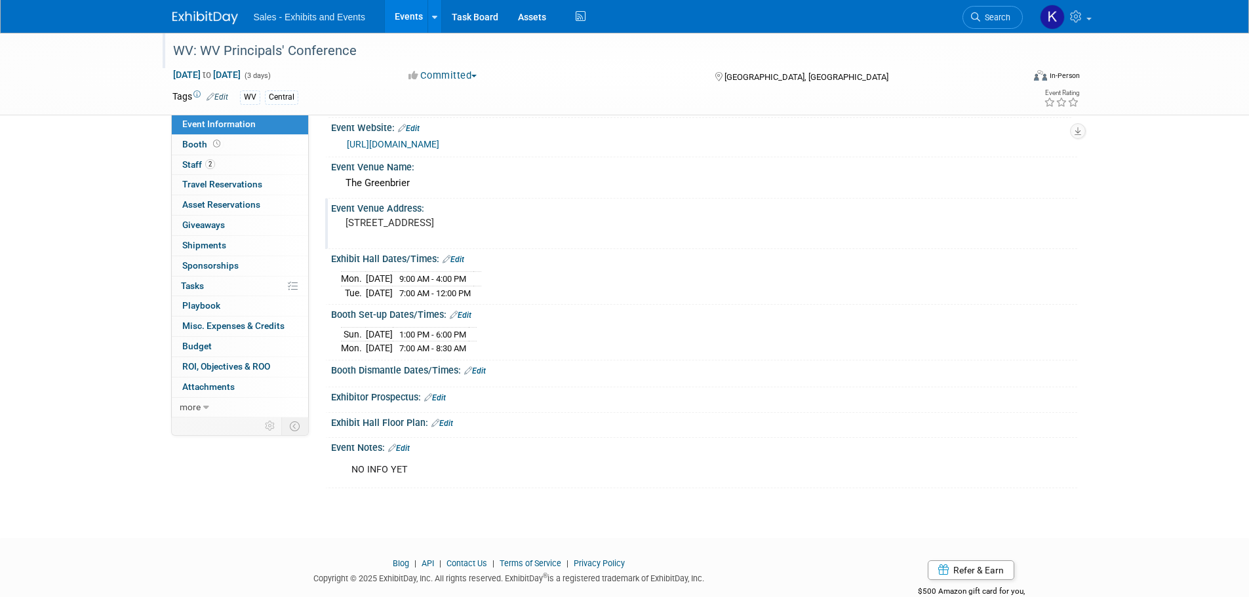
click at [481, 366] on link "Edit" at bounding box center [475, 370] width 22 height 9
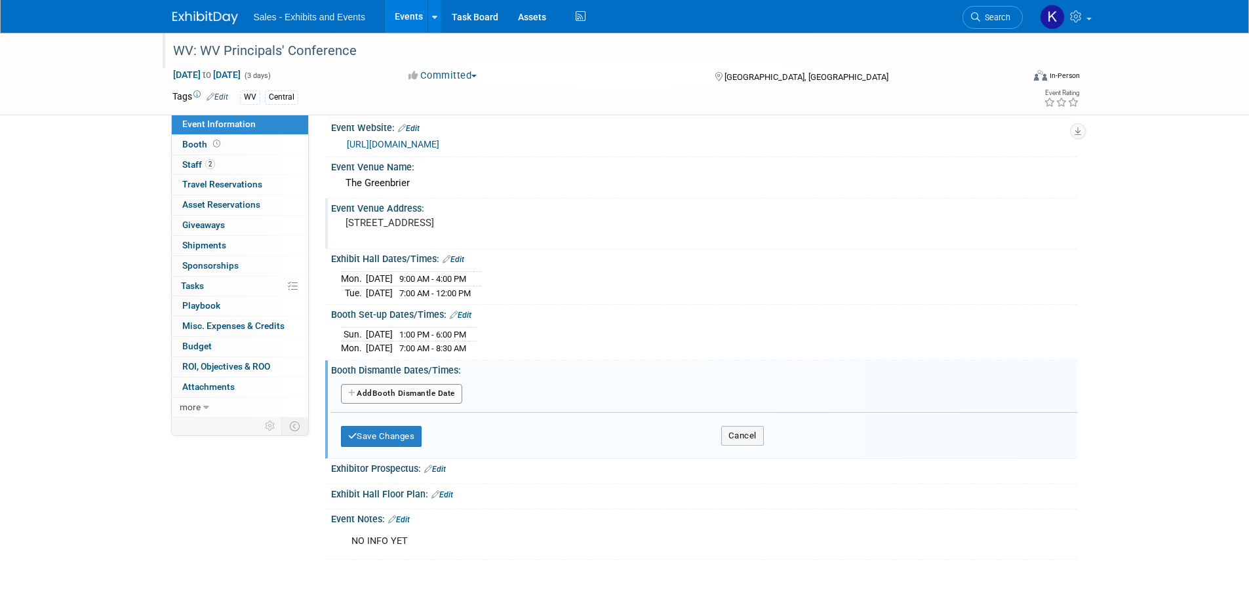
click at [443, 394] on button "Add Another Booth Dismantle Date" at bounding box center [401, 394] width 121 height 20
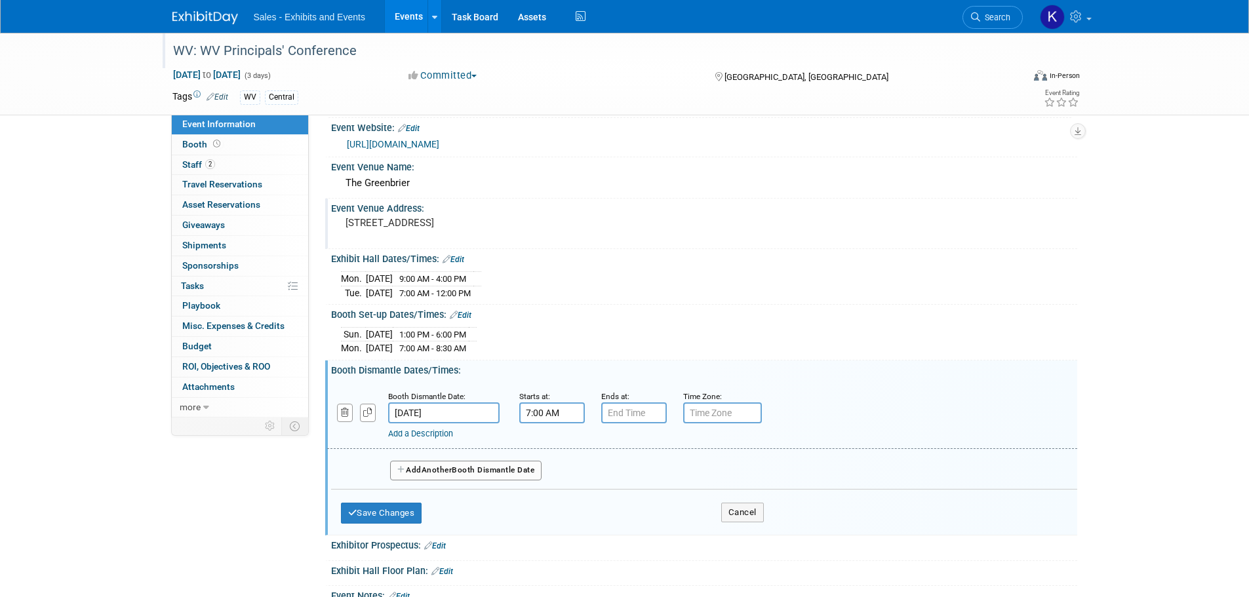
click at [553, 408] on input "7:00 AM" at bounding box center [552, 413] width 66 height 21
click at [549, 450] on span at bounding box center [549, 445] width 23 height 23
click at [550, 450] on span at bounding box center [549, 445] width 23 height 23
click at [551, 450] on span at bounding box center [549, 445] width 23 height 23
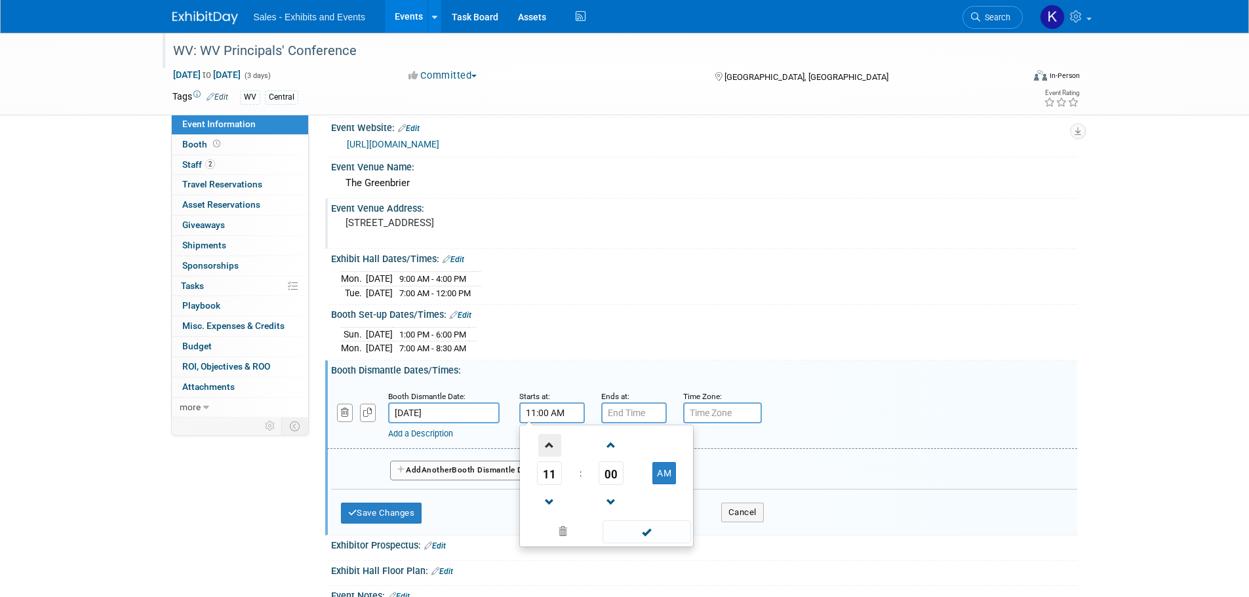
click at [551, 451] on span at bounding box center [549, 445] width 23 height 23
type input "12:00 PM"
click at [654, 532] on span at bounding box center [646, 532] width 89 height 23
click at [623, 412] on input "7:00 PM" at bounding box center [634, 413] width 66 height 21
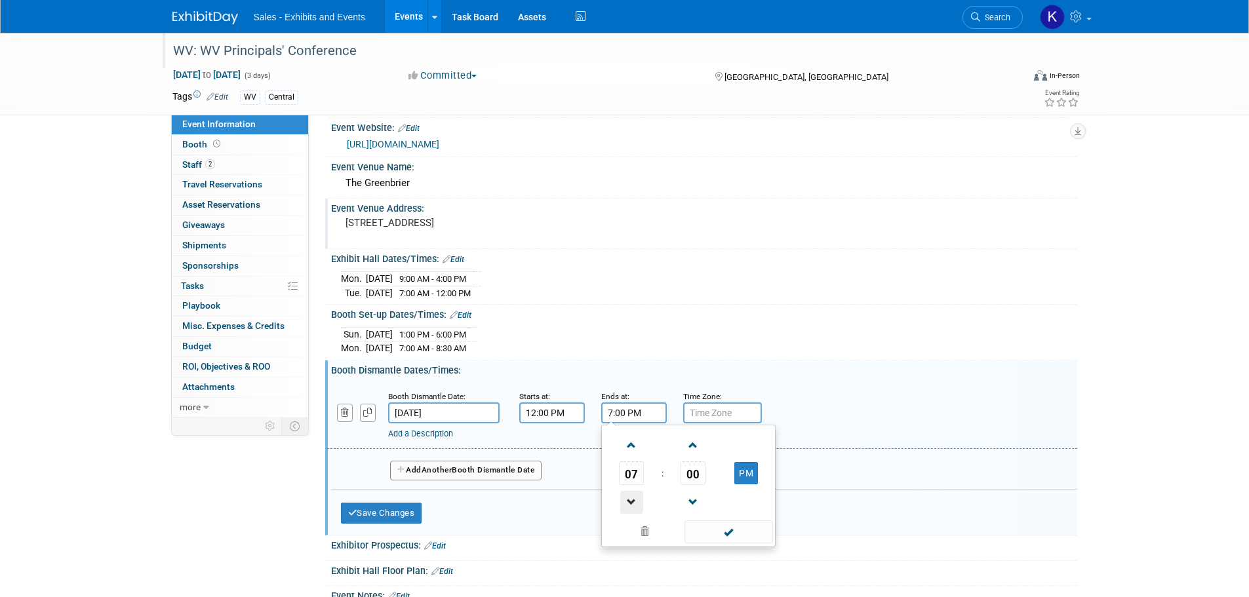
click at [635, 504] on span at bounding box center [631, 502] width 23 height 23
click at [637, 503] on span at bounding box center [631, 502] width 23 height 23
click at [637, 504] on span at bounding box center [631, 502] width 23 height 23
drag, startPoint x: 633, startPoint y: 507, endPoint x: 653, endPoint y: 512, distance: 20.2
click at [633, 507] on span at bounding box center [631, 502] width 23 height 23
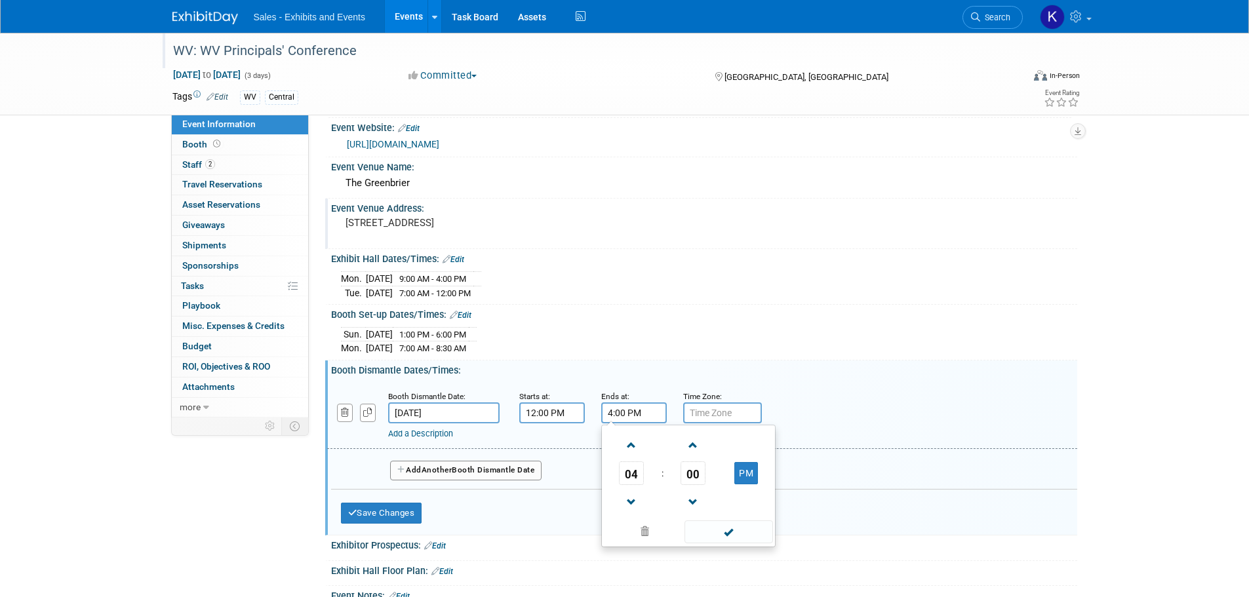
type input "3:00 PM"
click at [724, 532] on span at bounding box center [728, 532] width 89 height 23
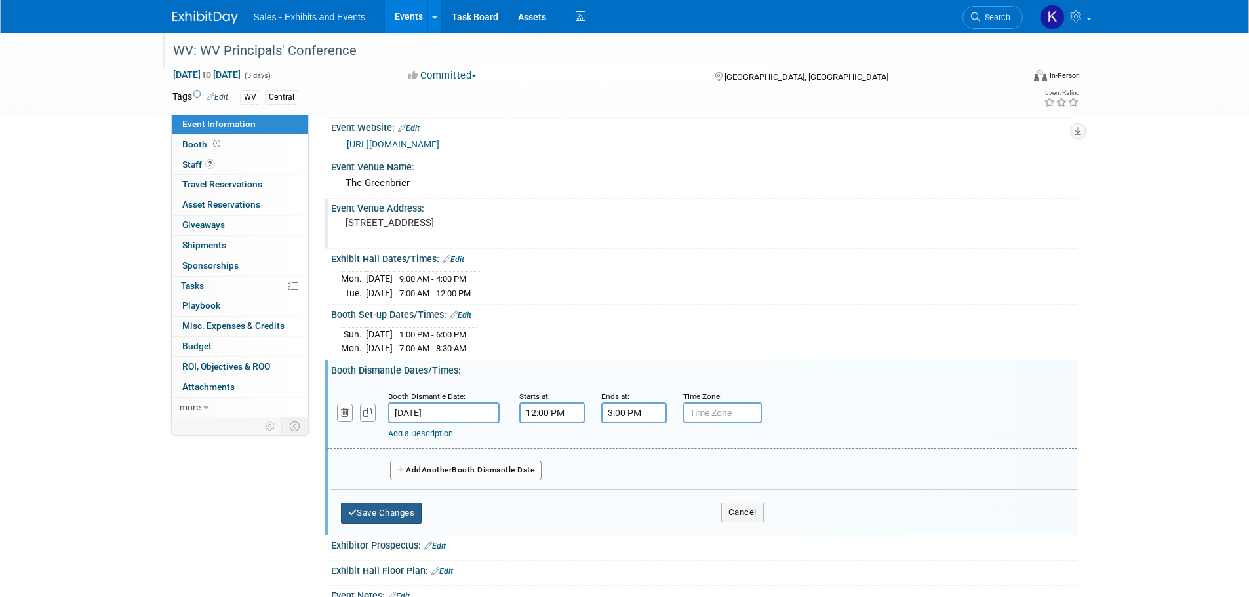
drag, startPoint x: 390, startPoint y: 513, endPoint x: 462, endPoint y: 512, distance: 71.5
click at [393, 513] on button "Save Changes" at bounding box center [381, 513] width 81 height 21
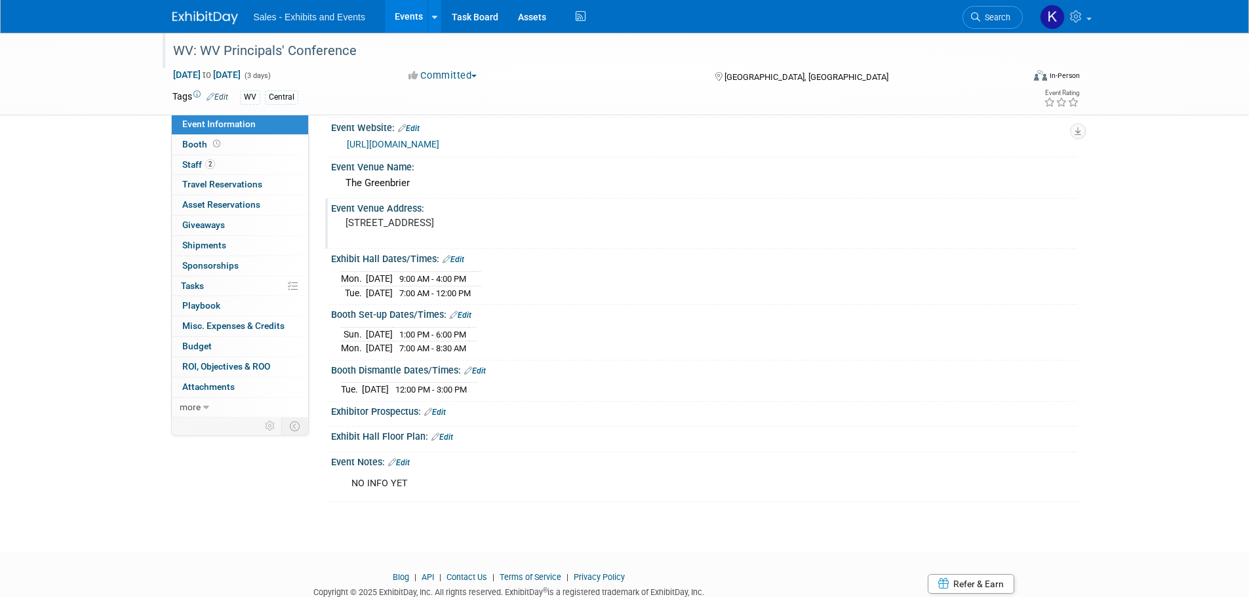
click at [407, 463] on link "Edit" at bounding box center [399, 462] width 22 height 9
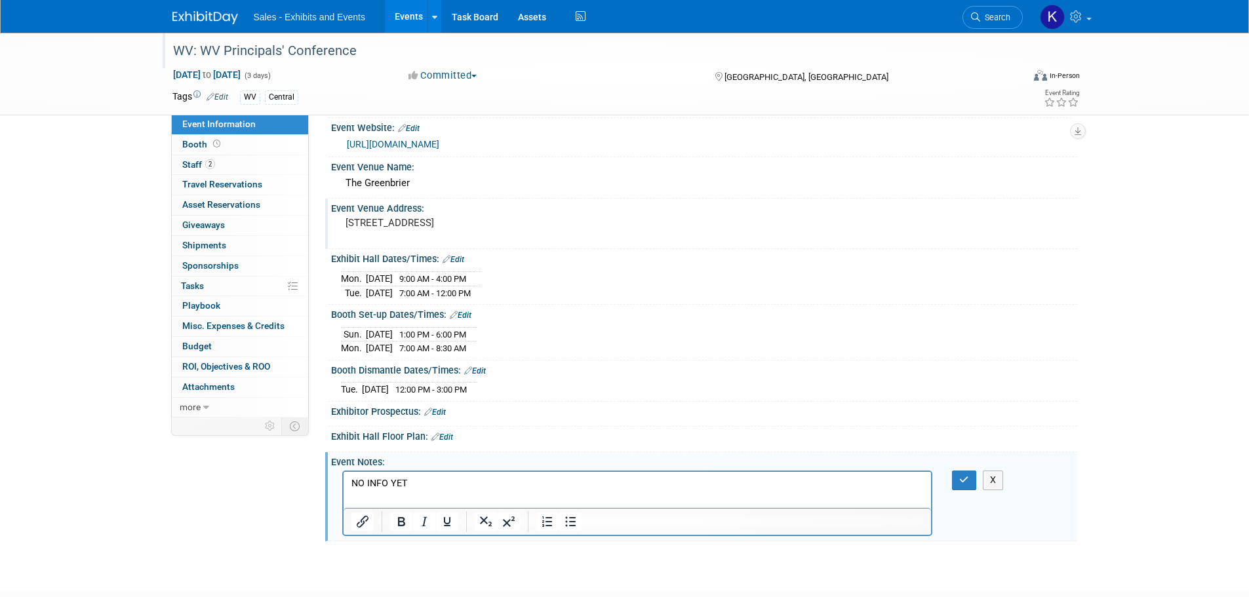
scroll to position [0, 0]
drag, startPoint x: 422, startPoint y: 483, endPoint x: 286, endPoint y: 484, distance: 135.1
click at [343, 484] on html "NO INFO YET" at bounding box center [637, 481] width 588 height 18
drag, startPoint x: 952, startPoint y: 476, endPoint x: 960, endPoint y: 474, distance: 8.7
click at [953, 476] on button "button" at bounding box center [964, 480] width 24 height 19
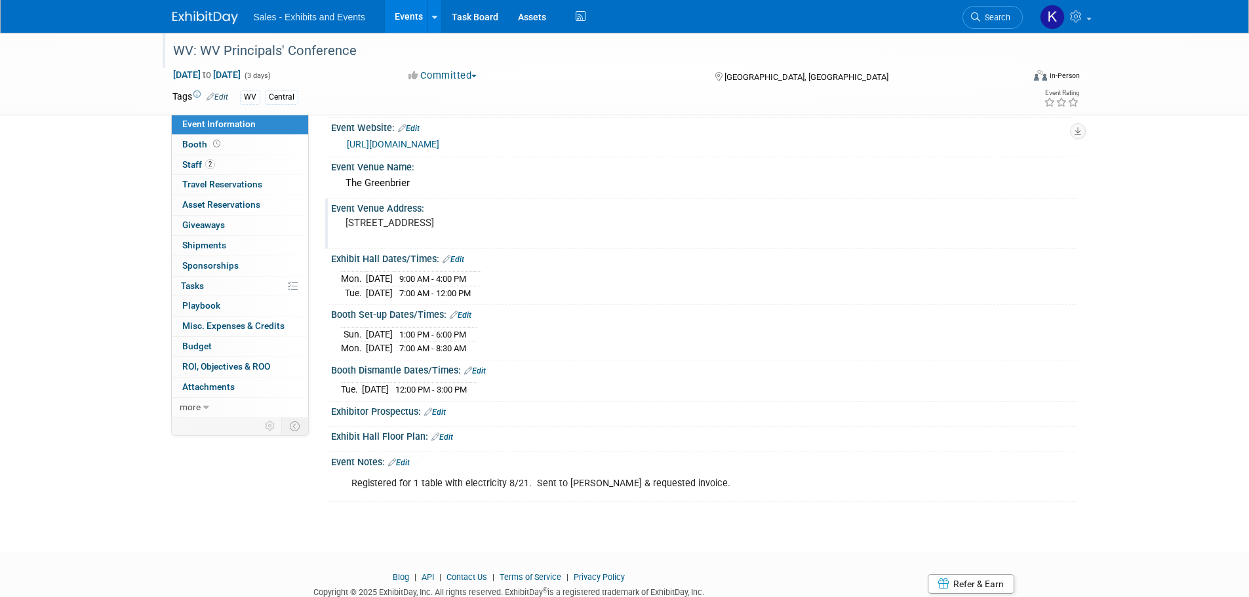
click at [968, 477] on div "Registered for 1 table with electricity 8/21. Sent to Mickey Blackwell & reques…" at bounding box center [704, 482] width 746 height 31
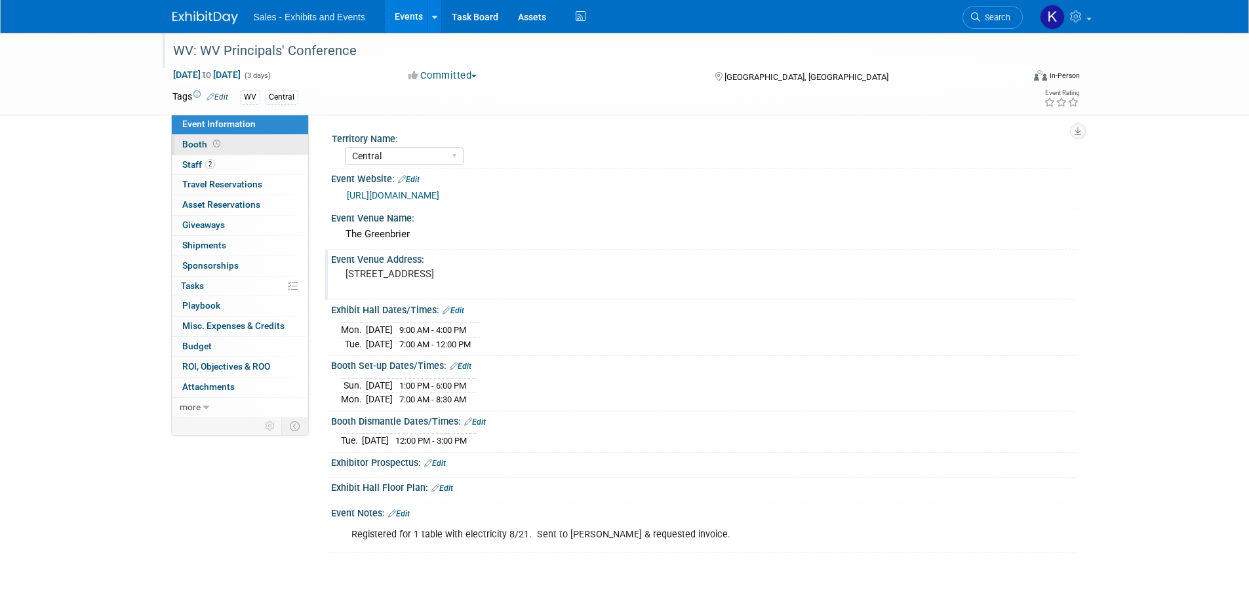
click at [195, 146] on span "Booth" at bounding box center [202, 144] width 41 height 10
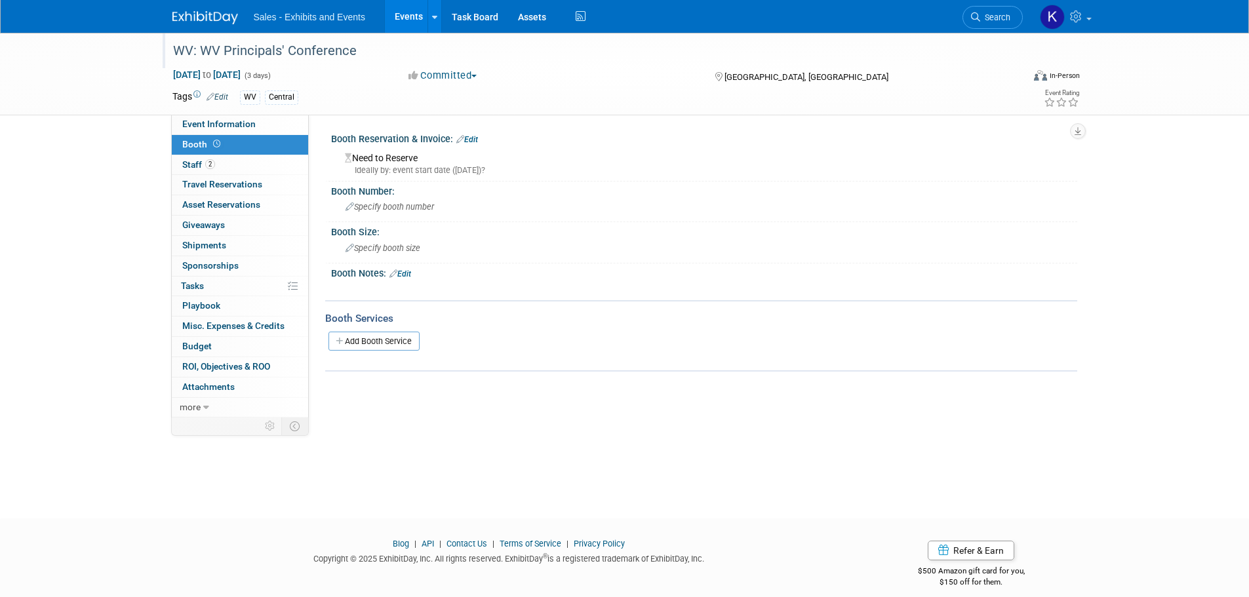
click at [474, 140] on link "Edit" at bounding box center [467, 139] width 22 height 9
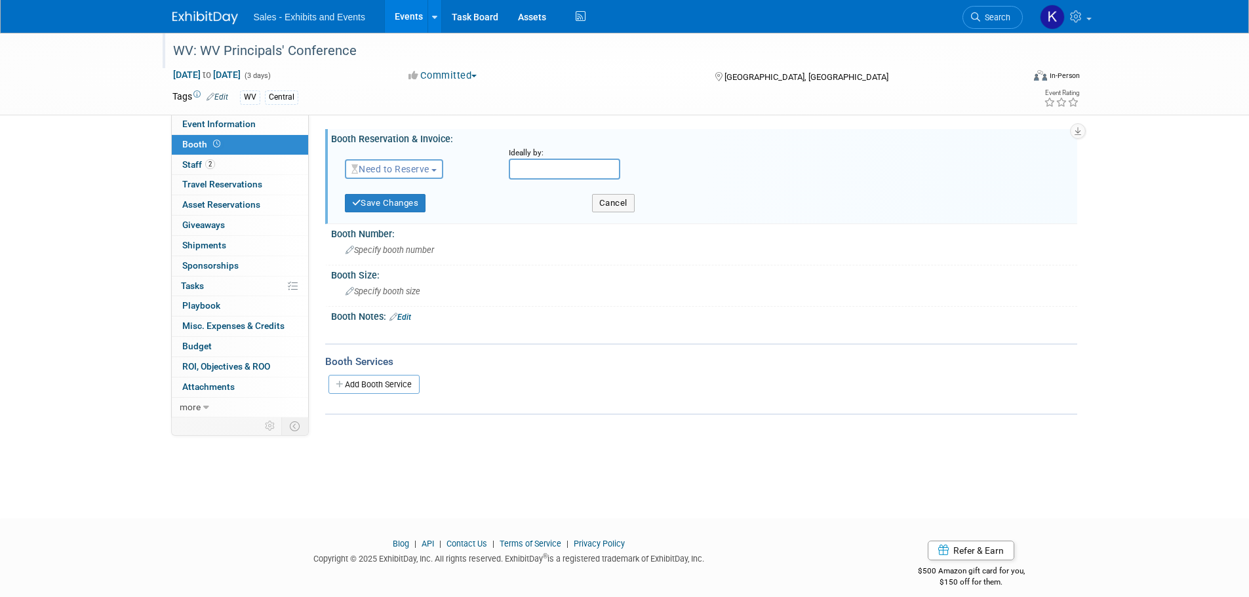
click at [429, 169] on span "Need to Reserve" at bounding box center [390, 169] width 78 height 10
click at [409, 210] on link "Reserved" at bounding box center [415, 210] width 140 height 18
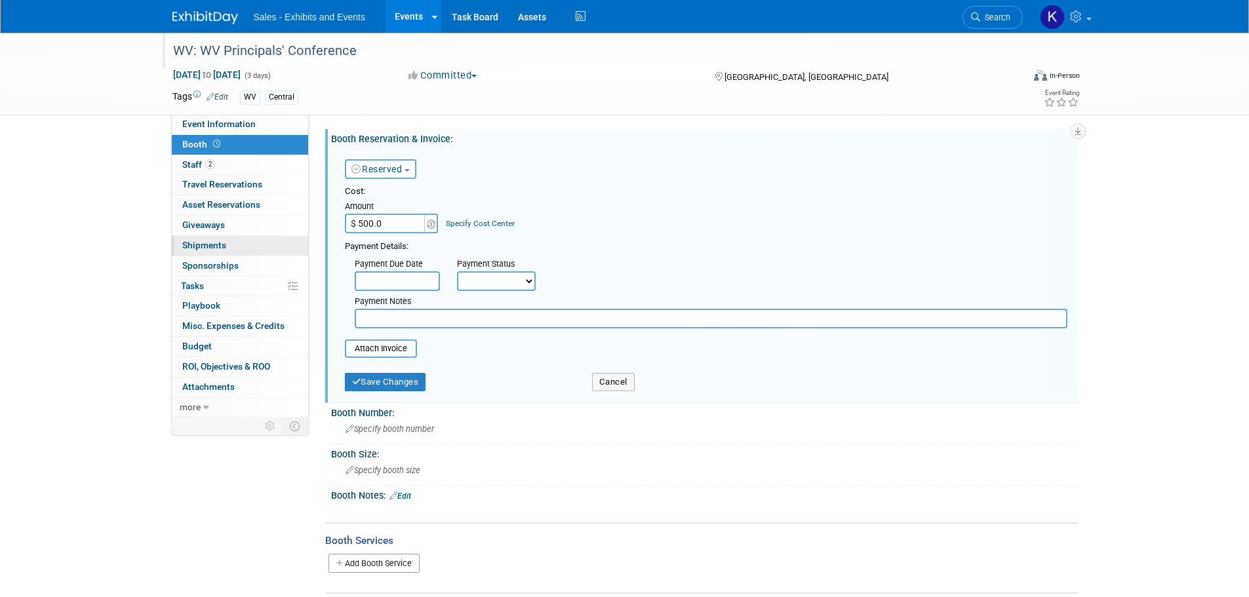
type input "$ 500.00"
click at [406, 318] on input "text" at bounding box center [711, 319] width 713 height 20
type input "requested invoice"
click at [389, 381] on button "Save Changes" at bounding box center [385, 382] width 81 height 18
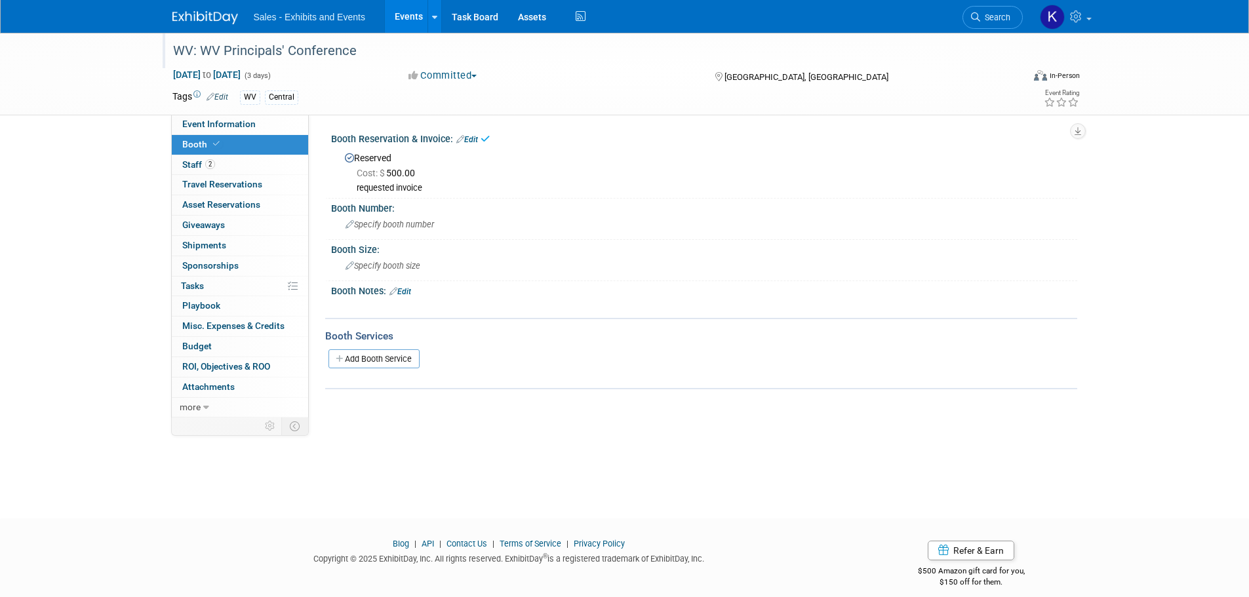
click at [405, 291] on link "Edit" at bounding box center [400, 291] width 22 height 9
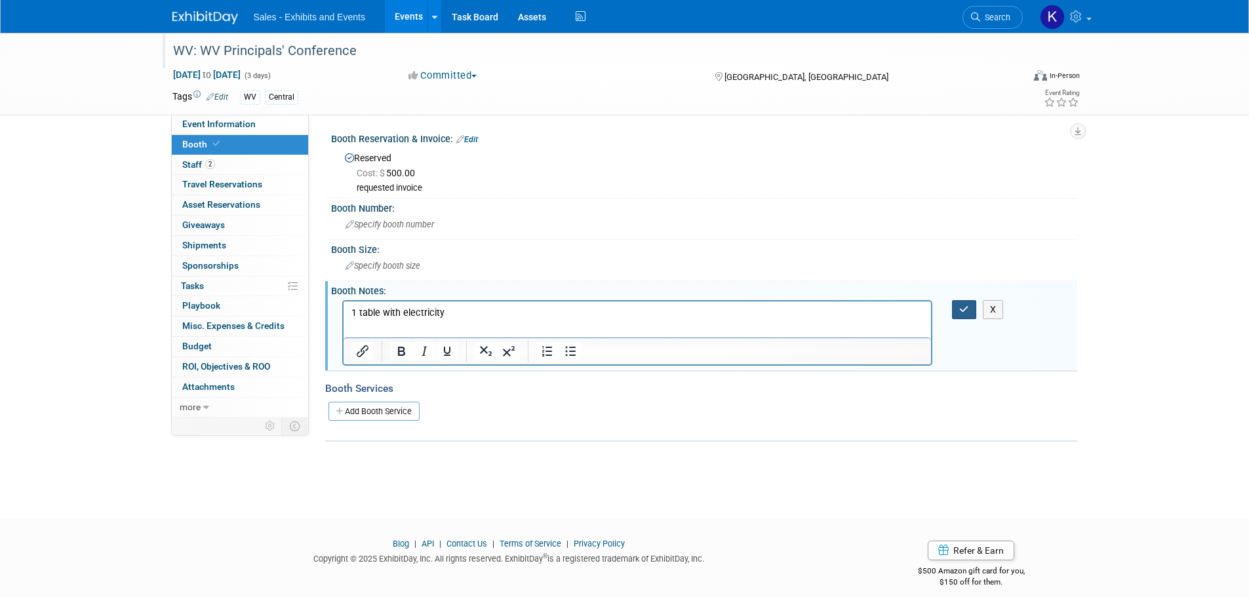
click at [968, 309] on icon "button" at bounding box center [964, 309] width 10 height 9
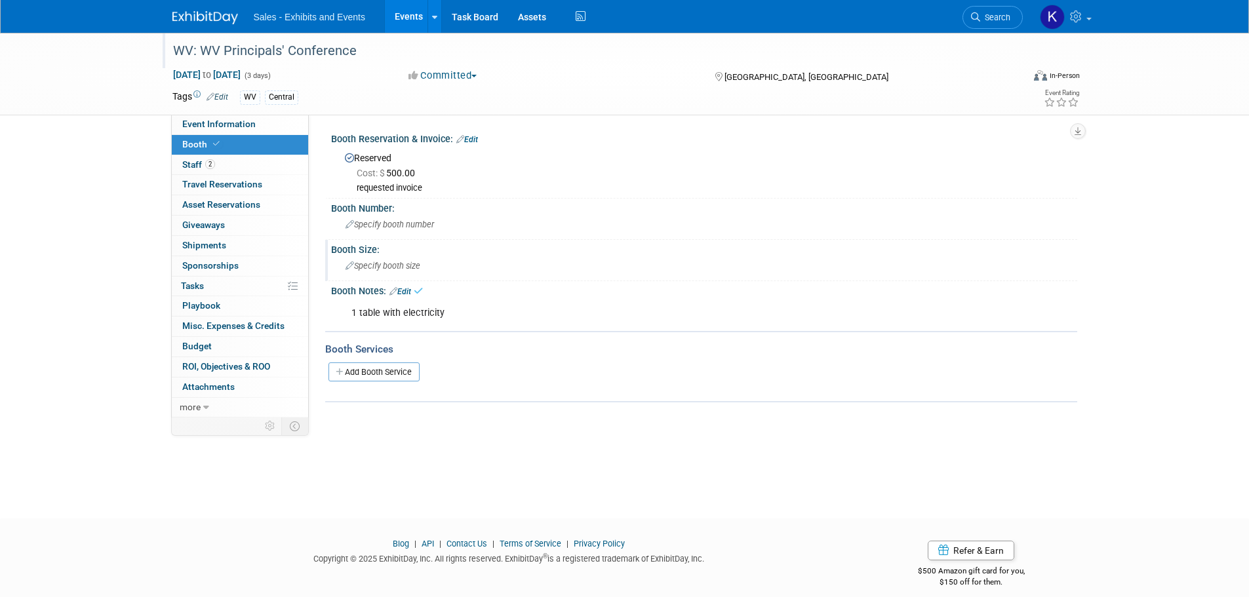
click at [391, 264] on span "Specify booth size" at bounding box center [382, 266] width 75 height 10
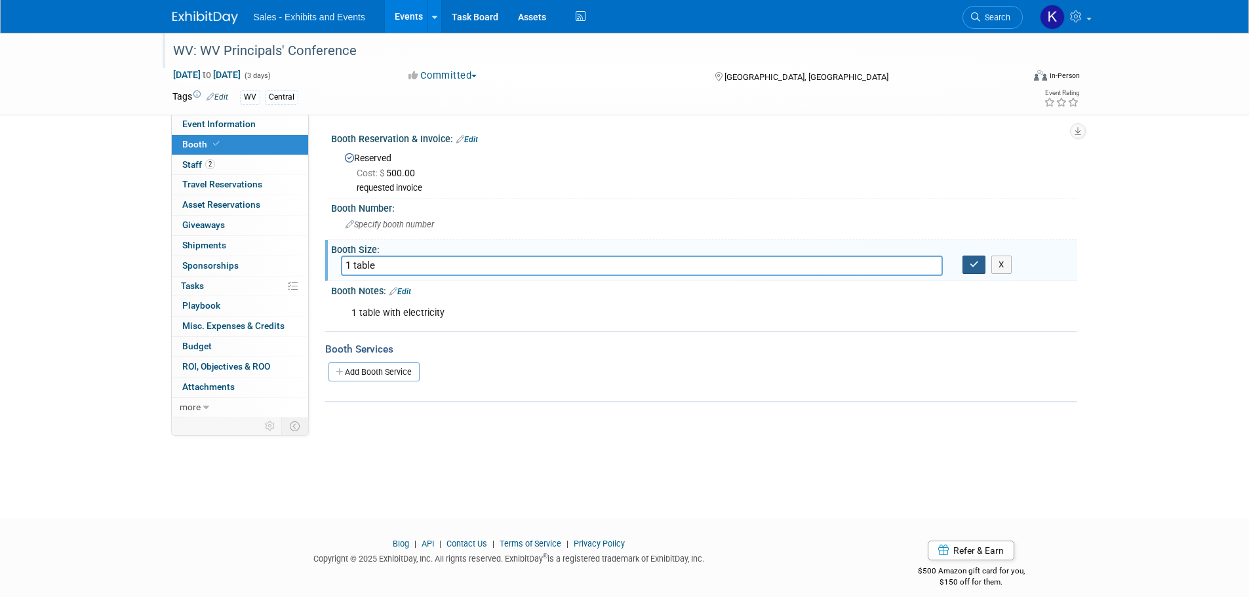
type input "1 table"
click at [976, 269] on button "button" at bounding box center [974, 265] width 24 height 18
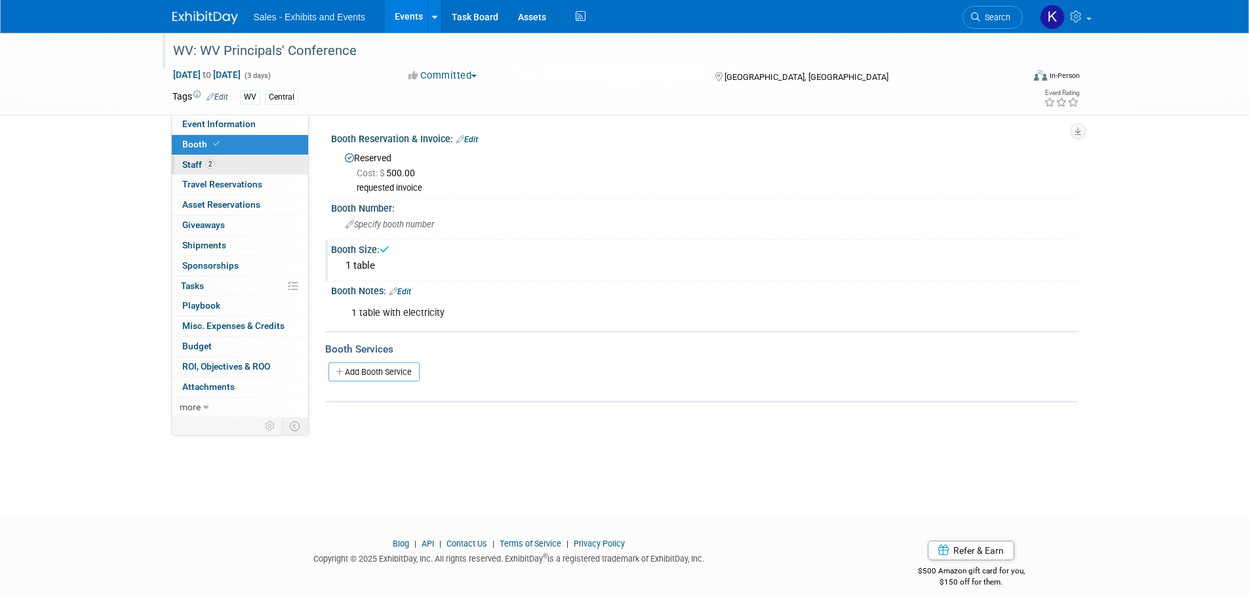
click at [197, 163] on span "Staff 2" at bounding box center [198, 164] width 33 height 10
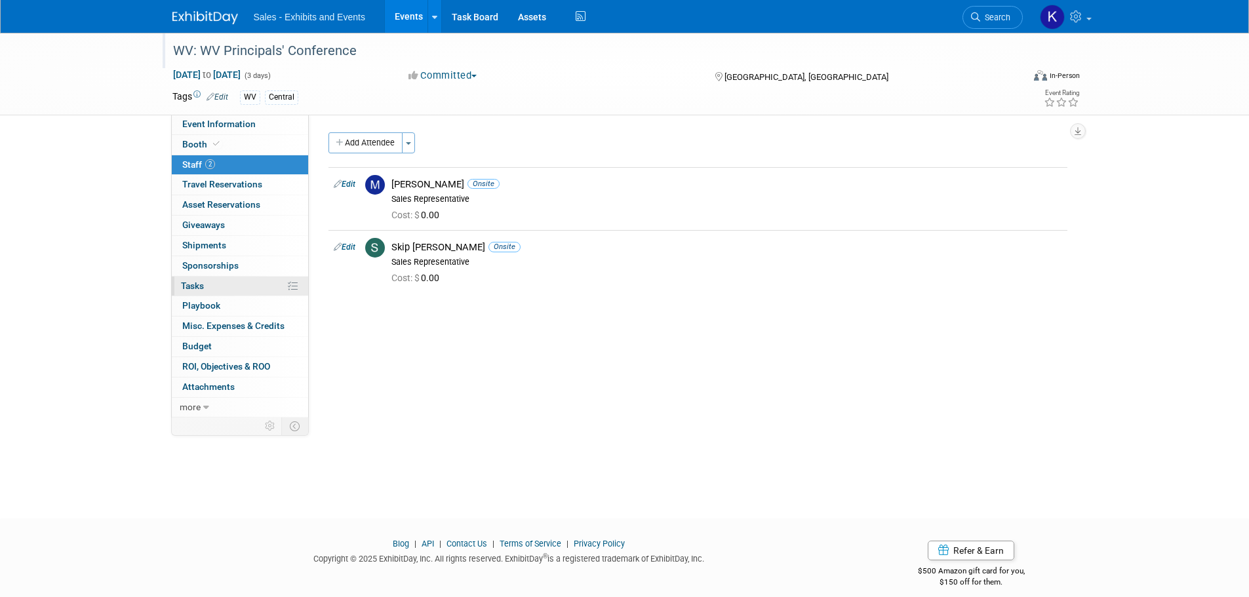
click at [191, 285] on span "Tasks 0%" at bounding box center [192, 286] width 23 height 10
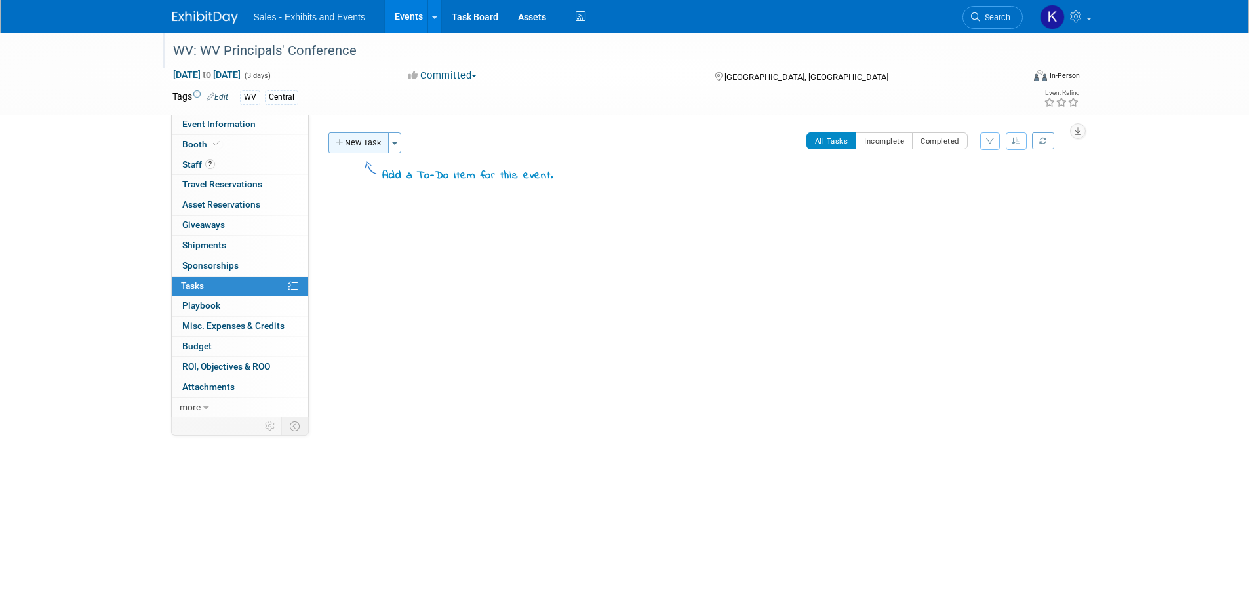
click at [357, 140] on button "New Task" at bounding box center [358, 142] width 60 height 21
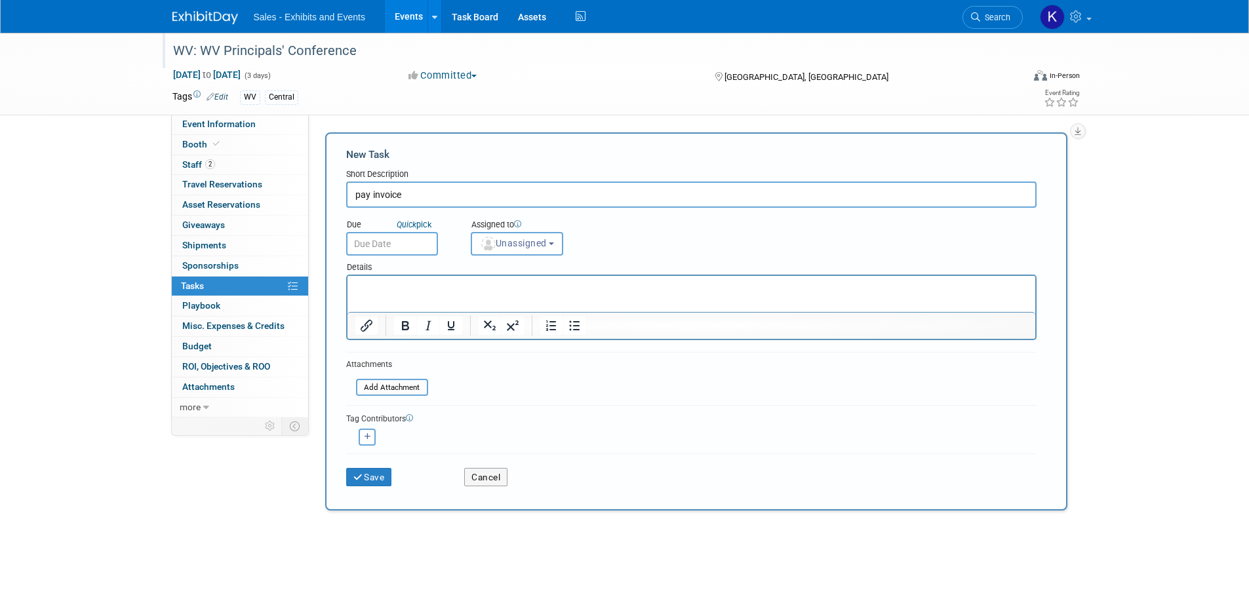
type input "pay invoice"
click at [367, 476] on button "Save" at bounding box center [369, 477] width 46 height 18
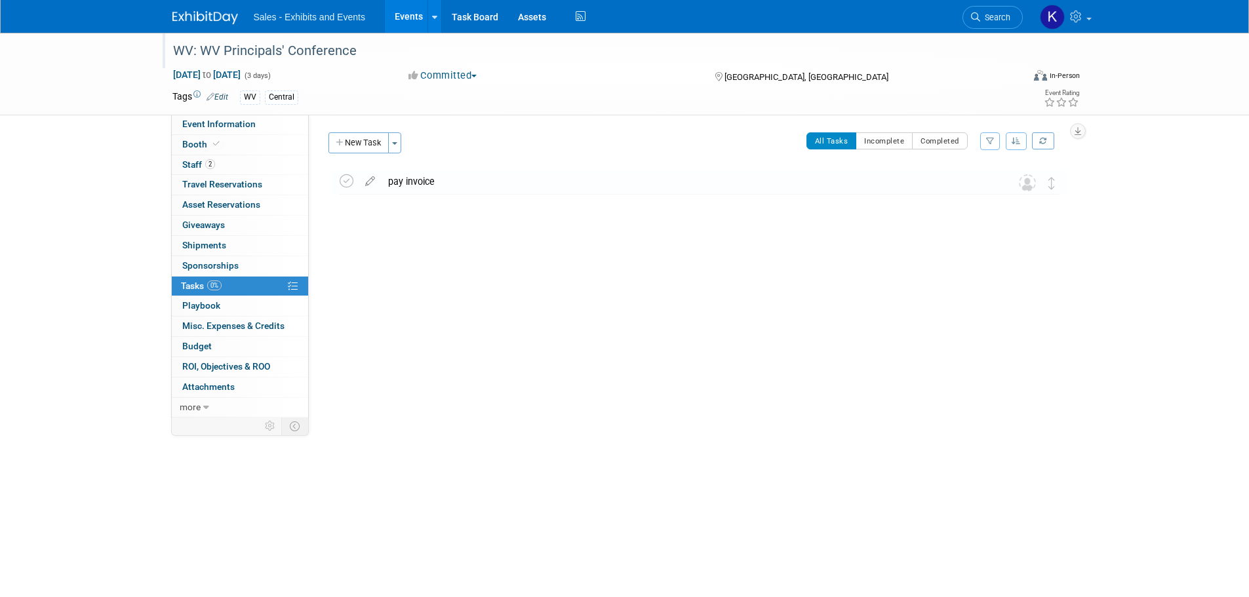
click at [199, 19] on img at bounding box center [205, 17] width 66 height 13
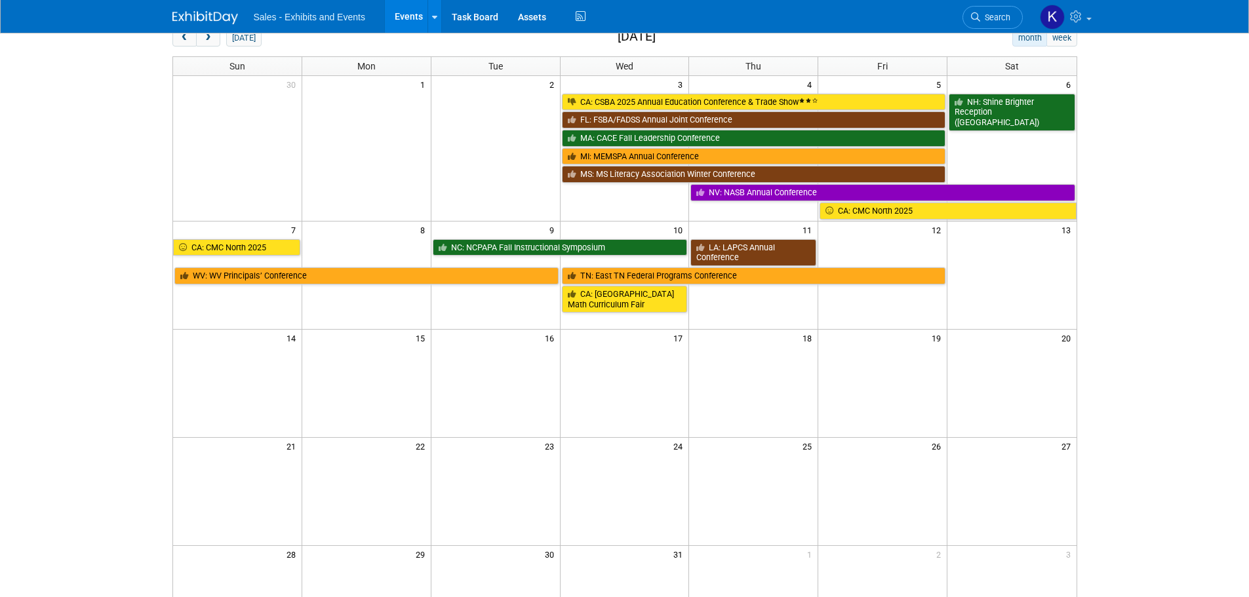
scroll to position [66, 0]
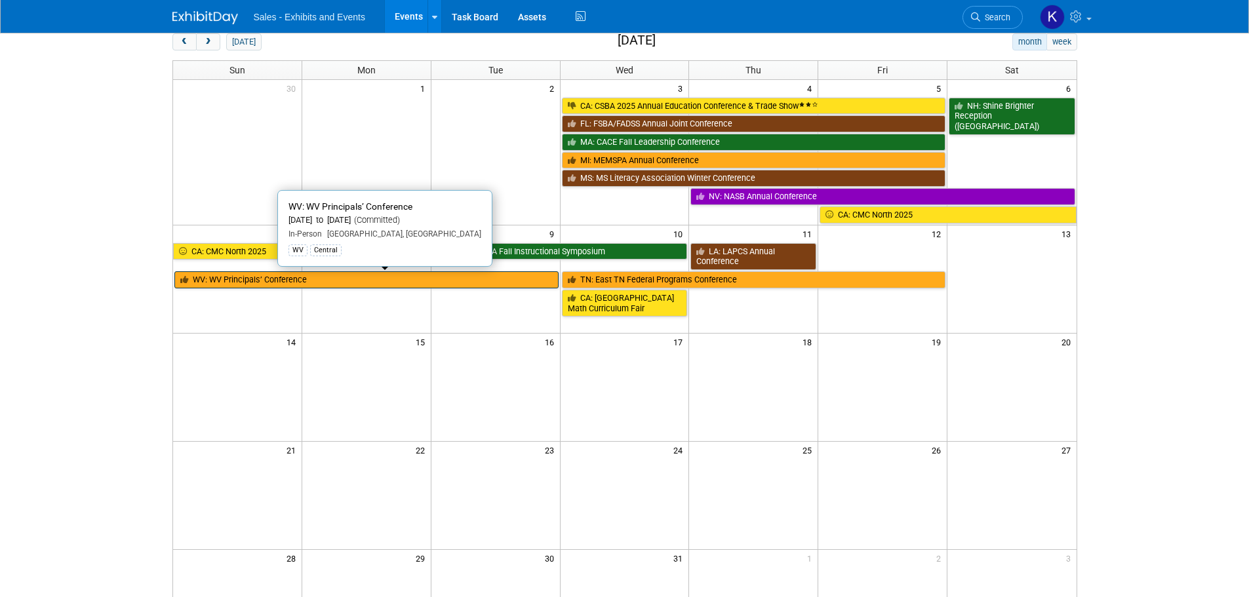
click at [288, 279] on link "WV: WV Principals’ Conference" at bounding box center [366, 279] width 384 height 17
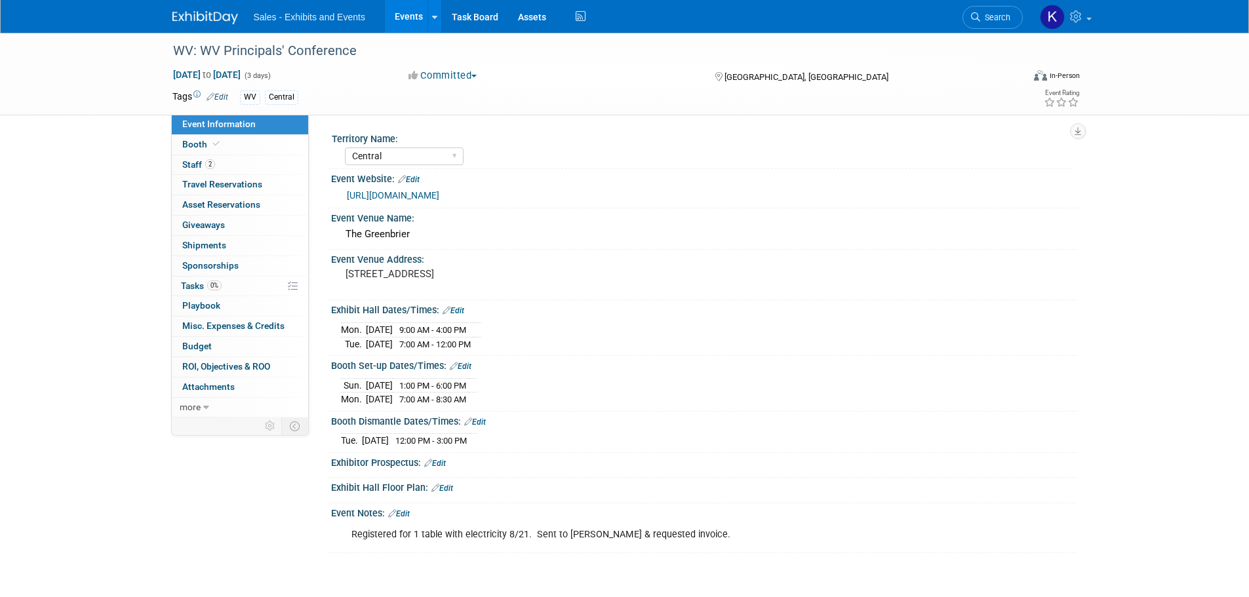
select select "Central"
click at [335, 49] on div "WV: WV Principals' Conference" at bounding box center [585, 51] width 835 height 24
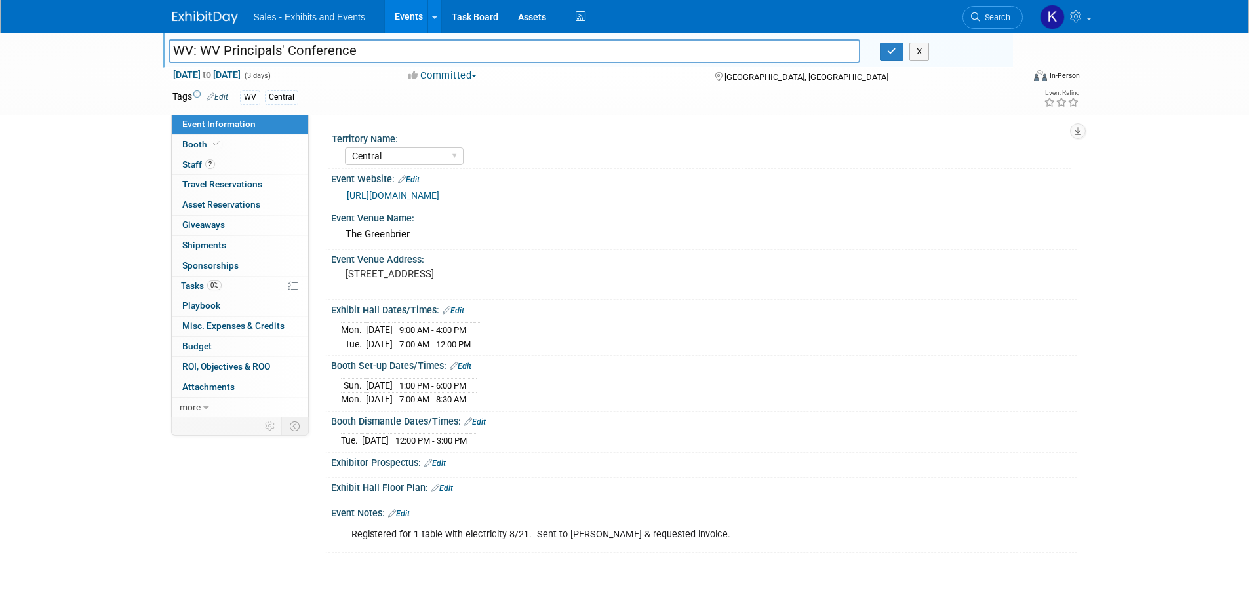
drag, startPoint x: 364, startPoint y: 50, endPoint x: 227, endPoint y: 45, distance: 137.1
click at [227, 45] on input "WV: WV Principals' Conference" at bounding box center [514, 50] width 692 height 23
click at [275, 48] on input "WV: WV" at bounding box center [514, 50] width 692 height 23
type input "WV: WVAEMSP Leaders of Education Conference"
click at [894, 47] on icon "button" at bounding box center [891, 51] width 9 height 9
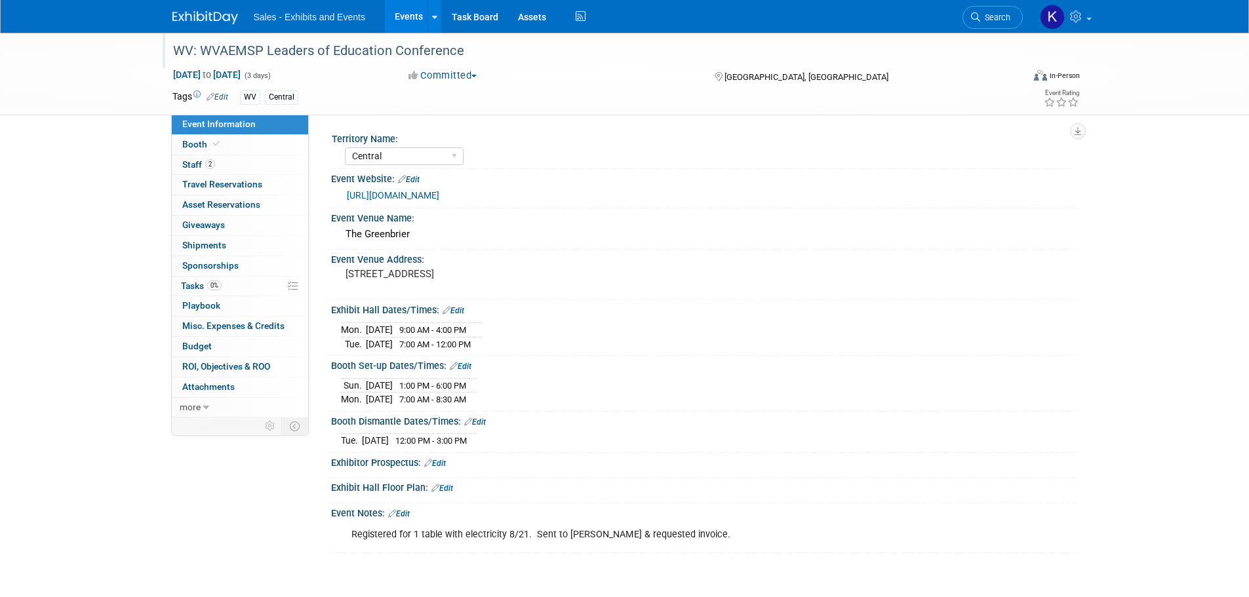
click at [186, 16] on img at bounding box center [205, 17] width 66 height 13
